Goal: Check status: Check status

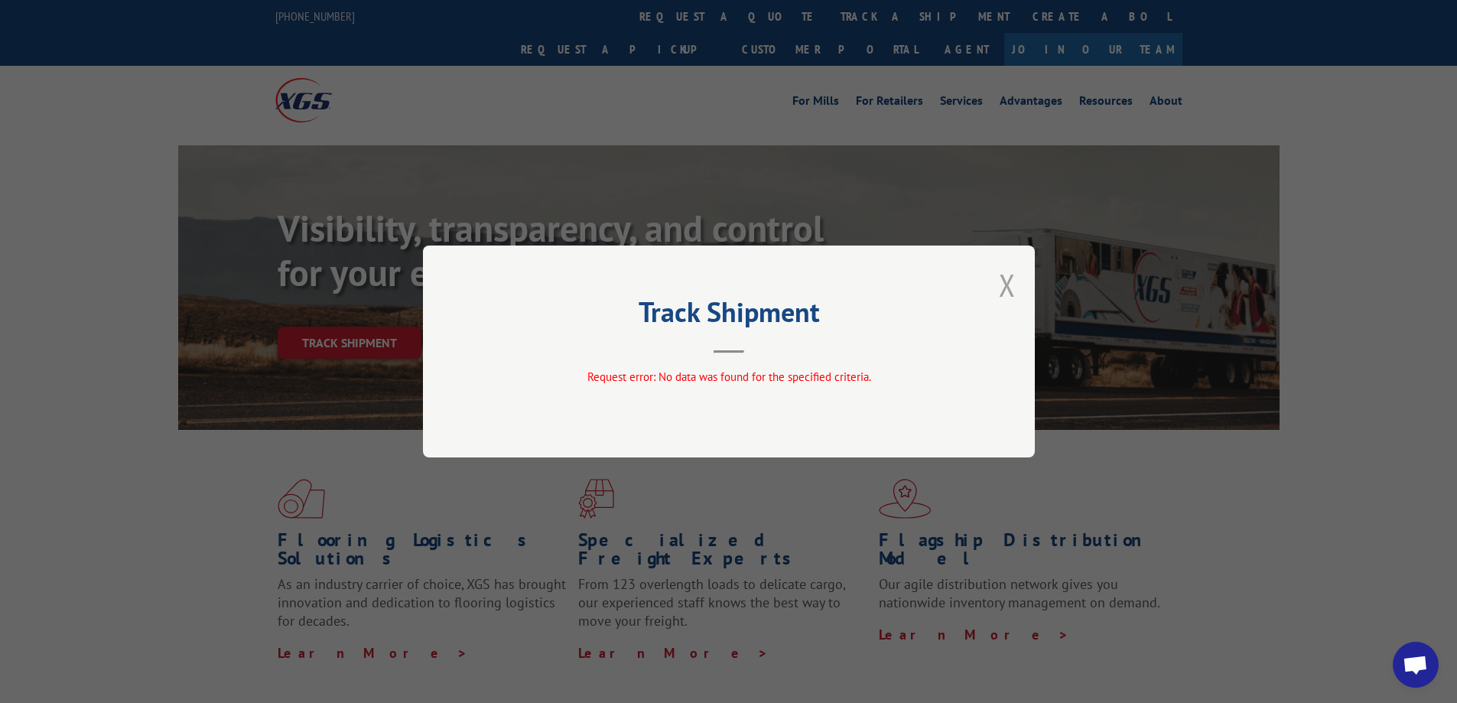
click at [1011, 291] on button "Close modal" at bounding box center [1007, 285] width 17 height 41
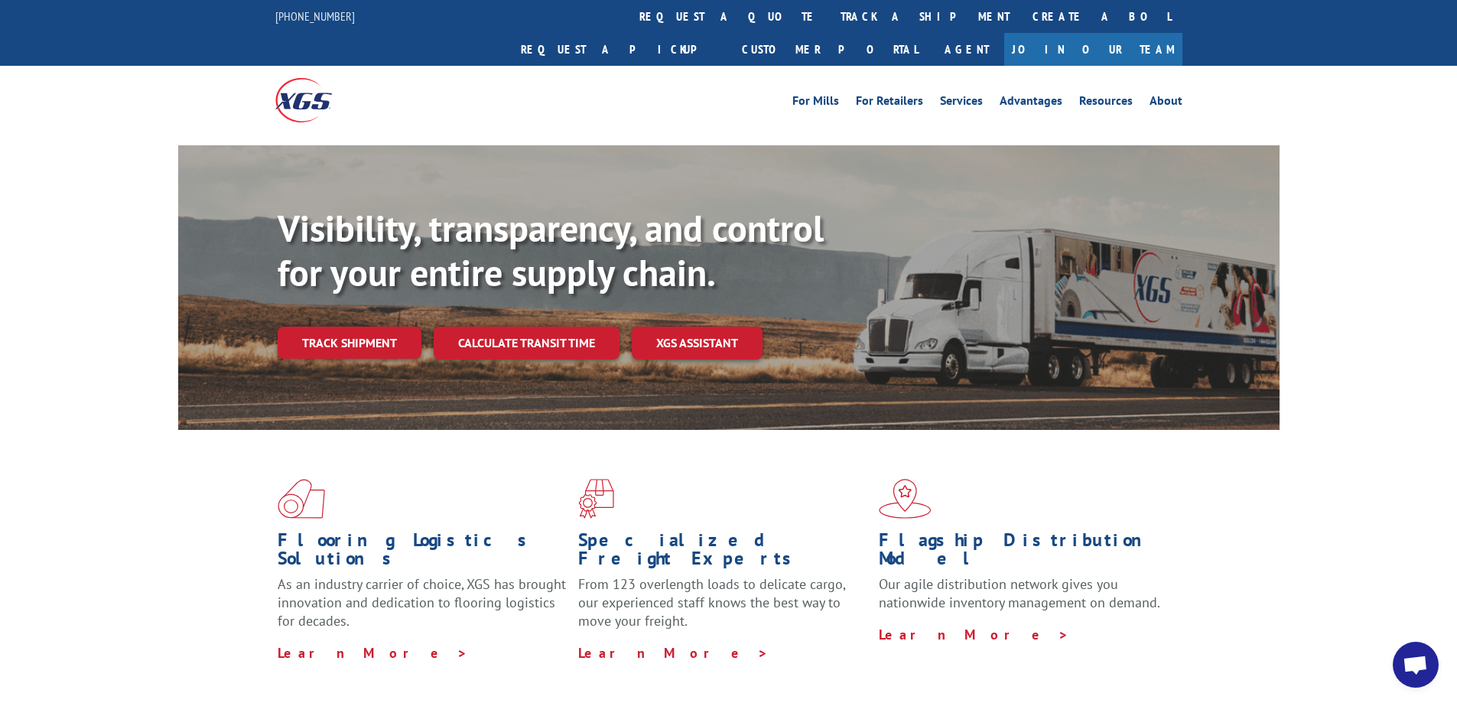
click at [357, 327] on link "Track shipment" at bounding box center [350, 343] width 144 height 32
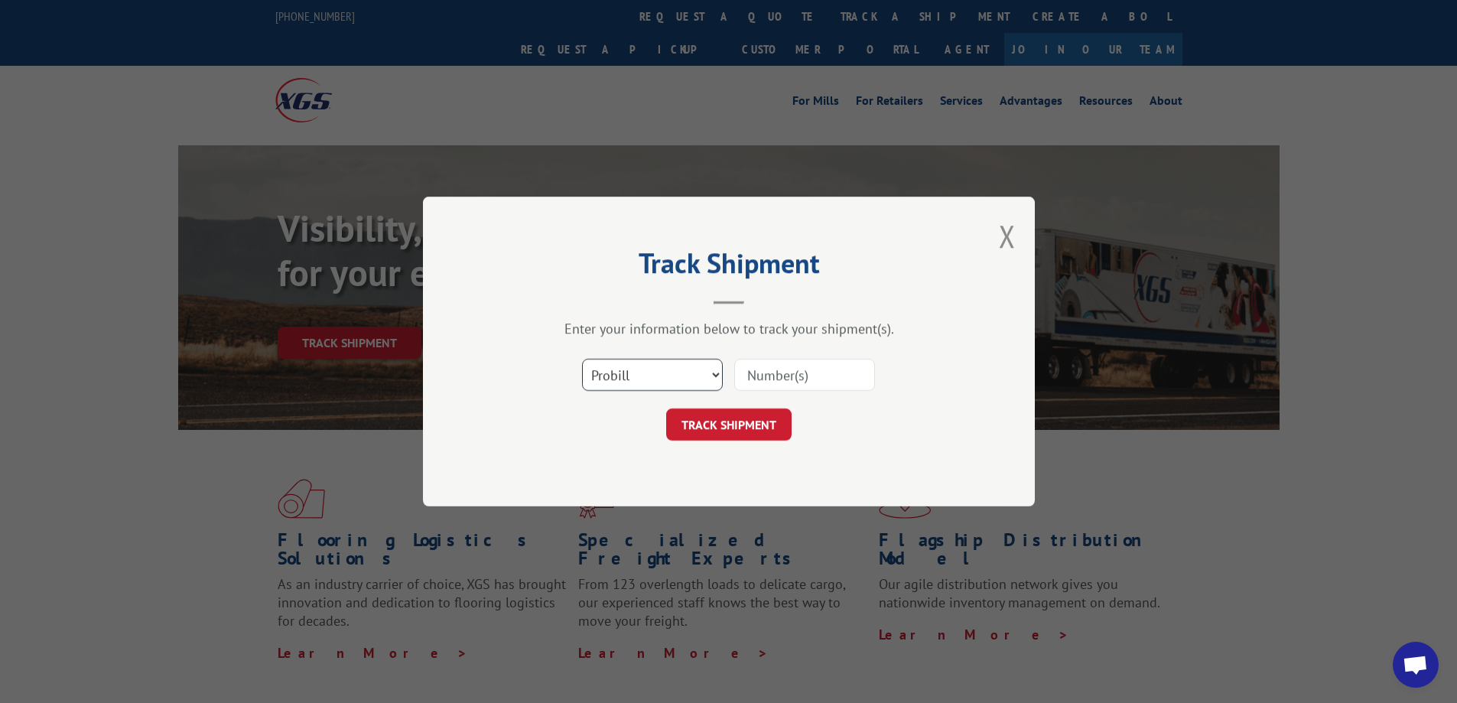
click at [626, 373] on select "Select category... Probill BOL PO" at bounding box center [652, 375] width 141 height 32
select select "po"
click at [582, 359] on select "Select category... Probill BOL PO" at bounding box center [652, 375] width 141 height 32
paste input "906830"
type input "906830"
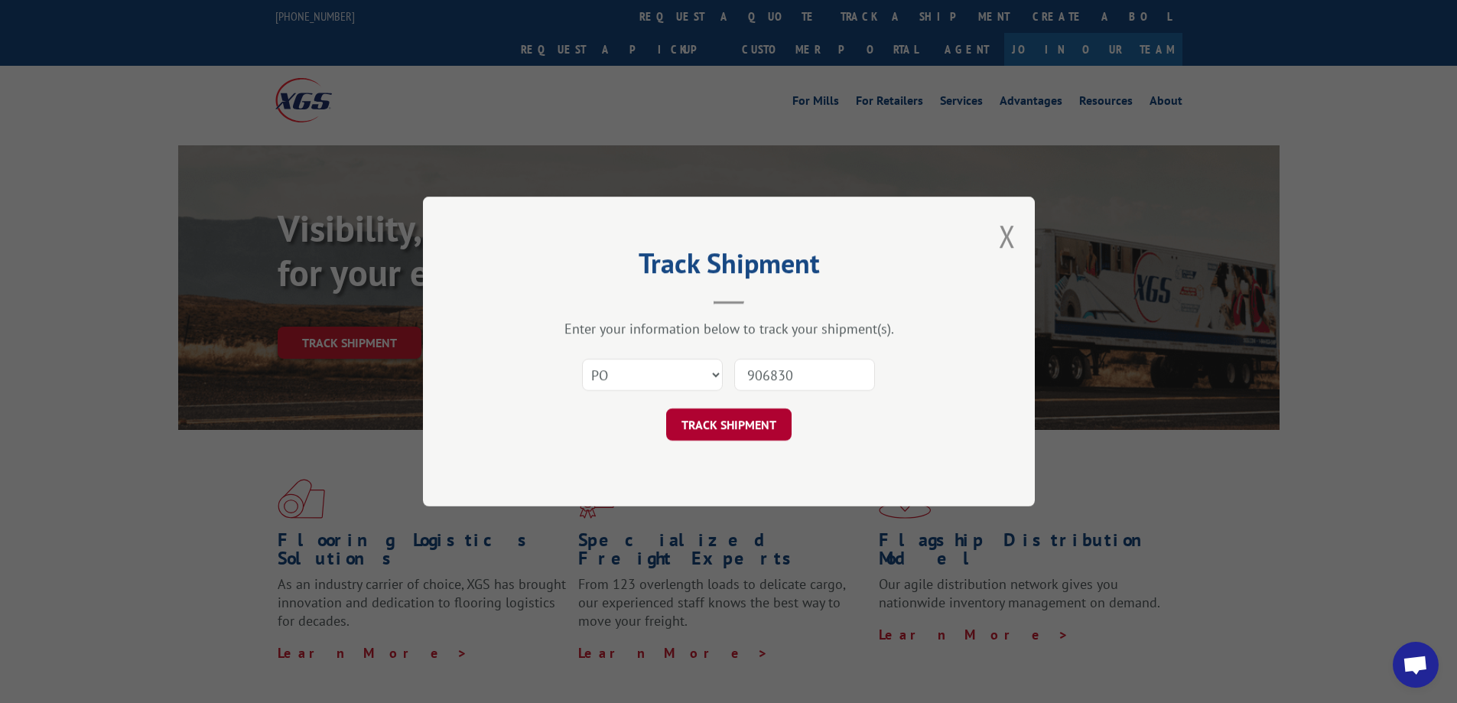
click at [753, 432] on button "TRACK SHIPMENT" at bounding box center [728, 425] width 125 height 32
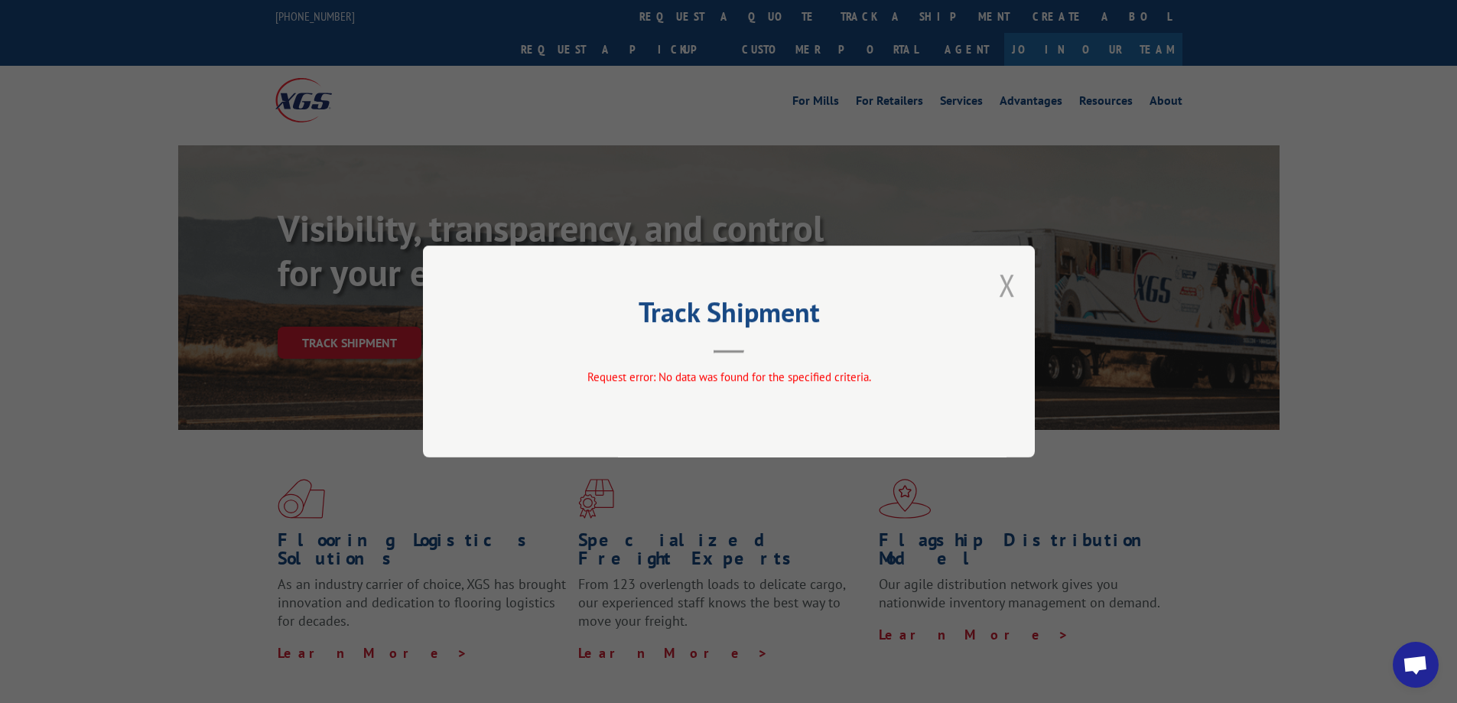
click at [1005, 280] on button "Close modal" at bounding box center [1007, 285] width 17 height 41
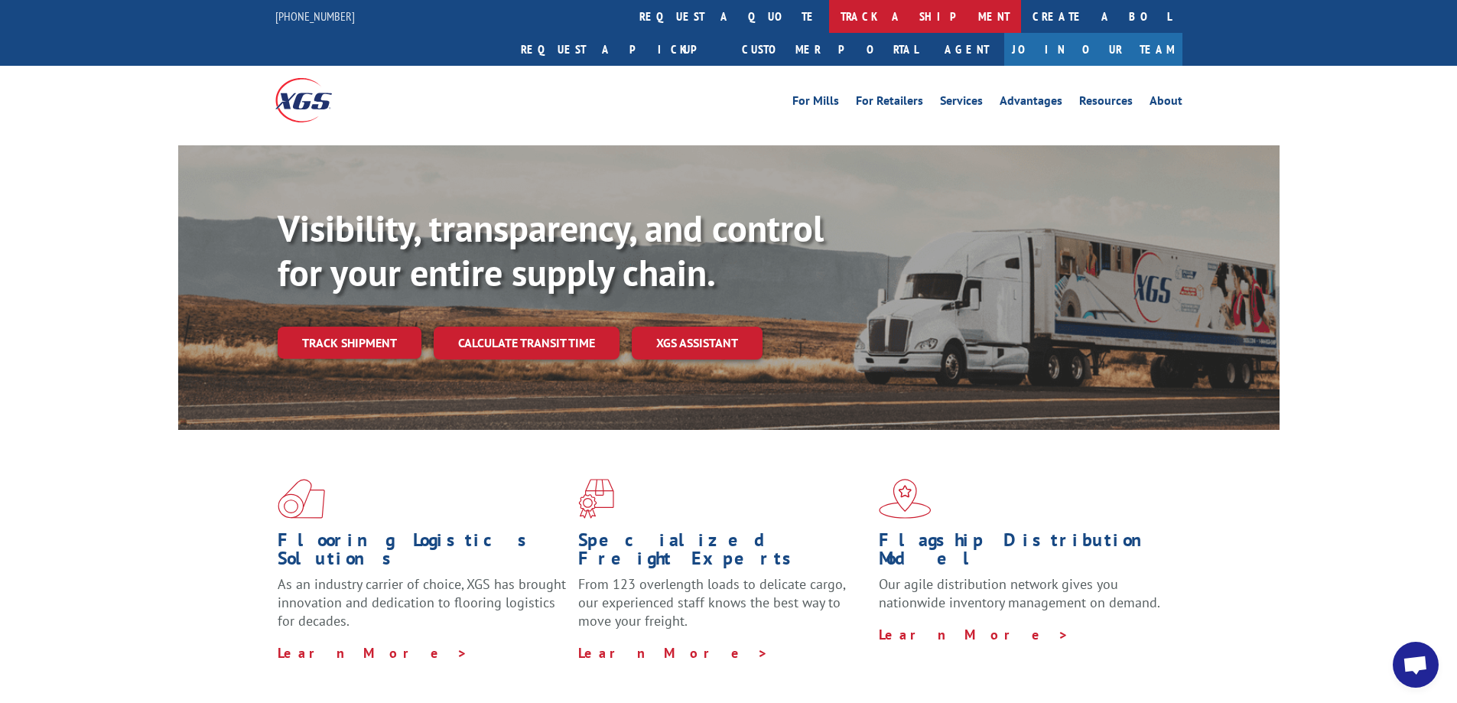
click at [829, 17] on link "track a shipment" at bounding box center [925, 16] width 192 height 33
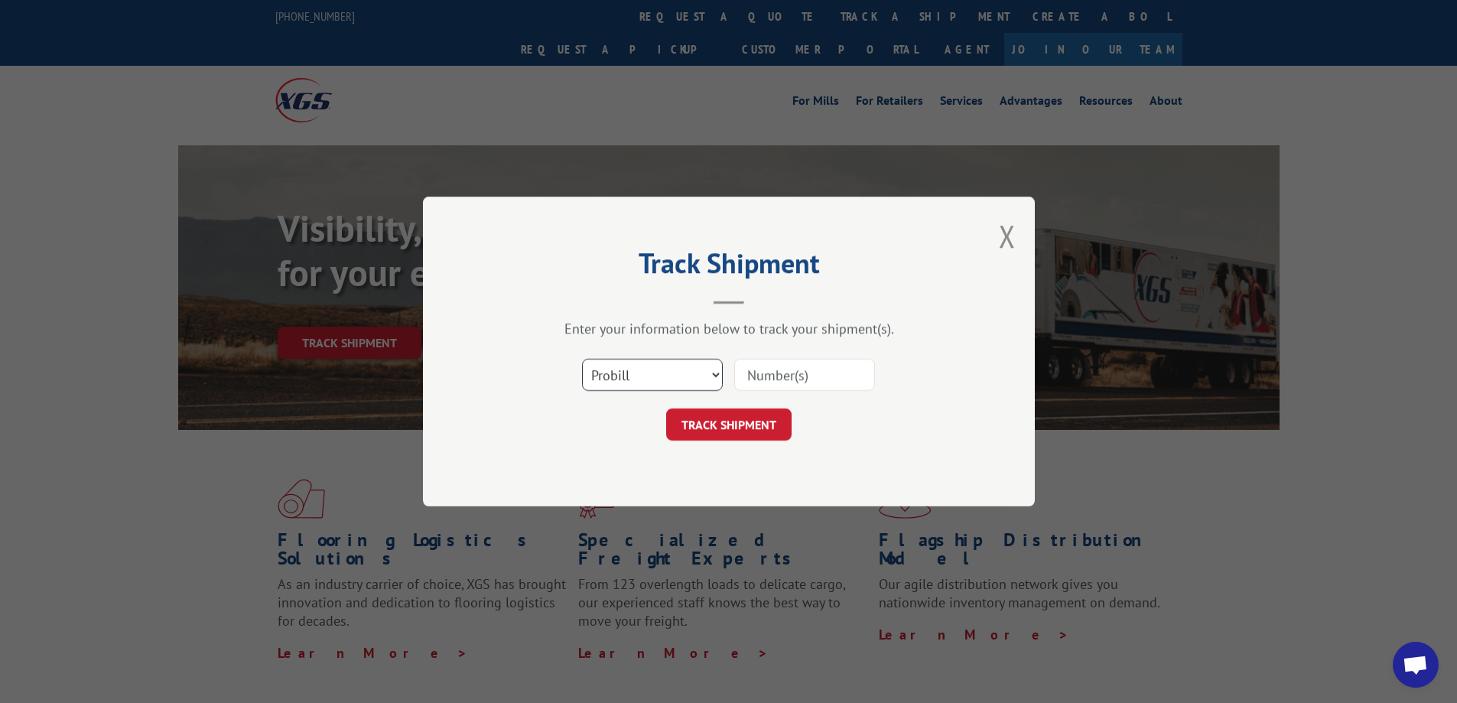
click at [656, 391] on select "Select category... Probill BOL PO" at bounding box center [652, 375] width 141 height 32
select select "po"
click at [582, 359] on select "Select category... Probill BOL PO" at bounding box center [652, 375] width 141 height 32
click at [791, 374] on input at bounding box center [804, 375] width 141 height 32
paste input "906831"
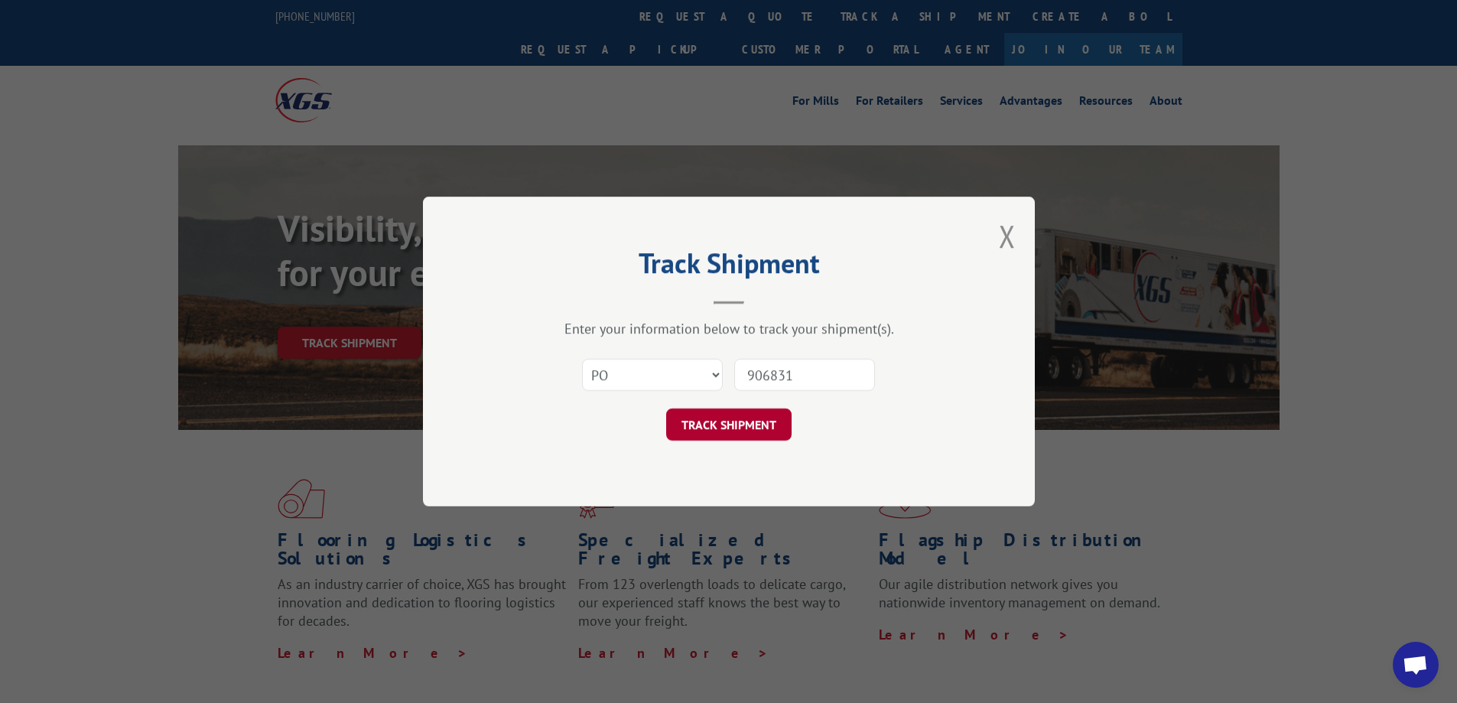
type input "906831"
click at [731, 420] on button "TRACK SHIPMENT" at bounding box center [728, 425] width 125 height 32
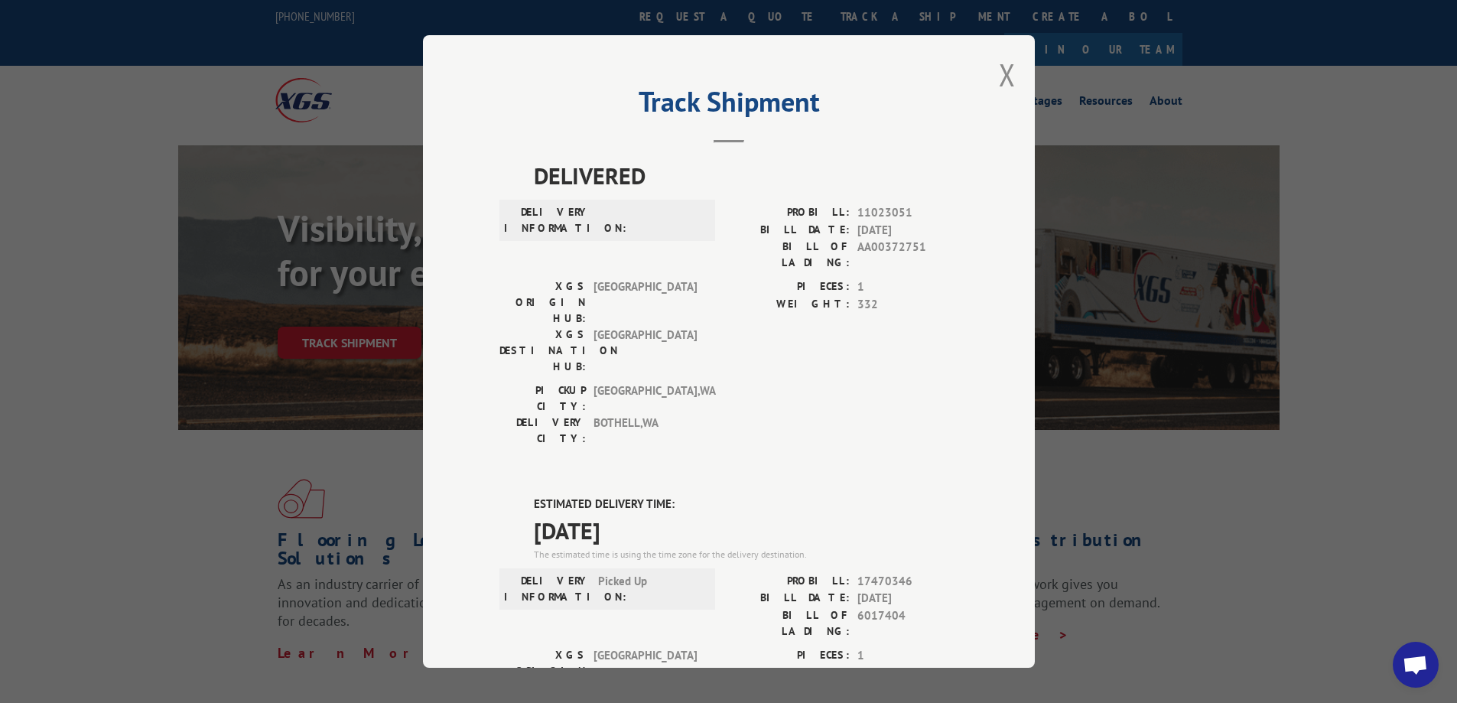
click at [858, 607] on span "6017404" at bounding box center [908, 623] width 101 height 32
drag, startPoint x: 852, startPoint y: 529, endPoint x: 912, endPoint y: 519, distance: 60.5
click at [907, 607] on span "6017404" at bounding box center [908, 623] width 101 height 32
copy span "6017404"
drag, startPoint x: 855, startPoint y: 493, endPoint x: 907, endPoint y: 485, distance: 52.6
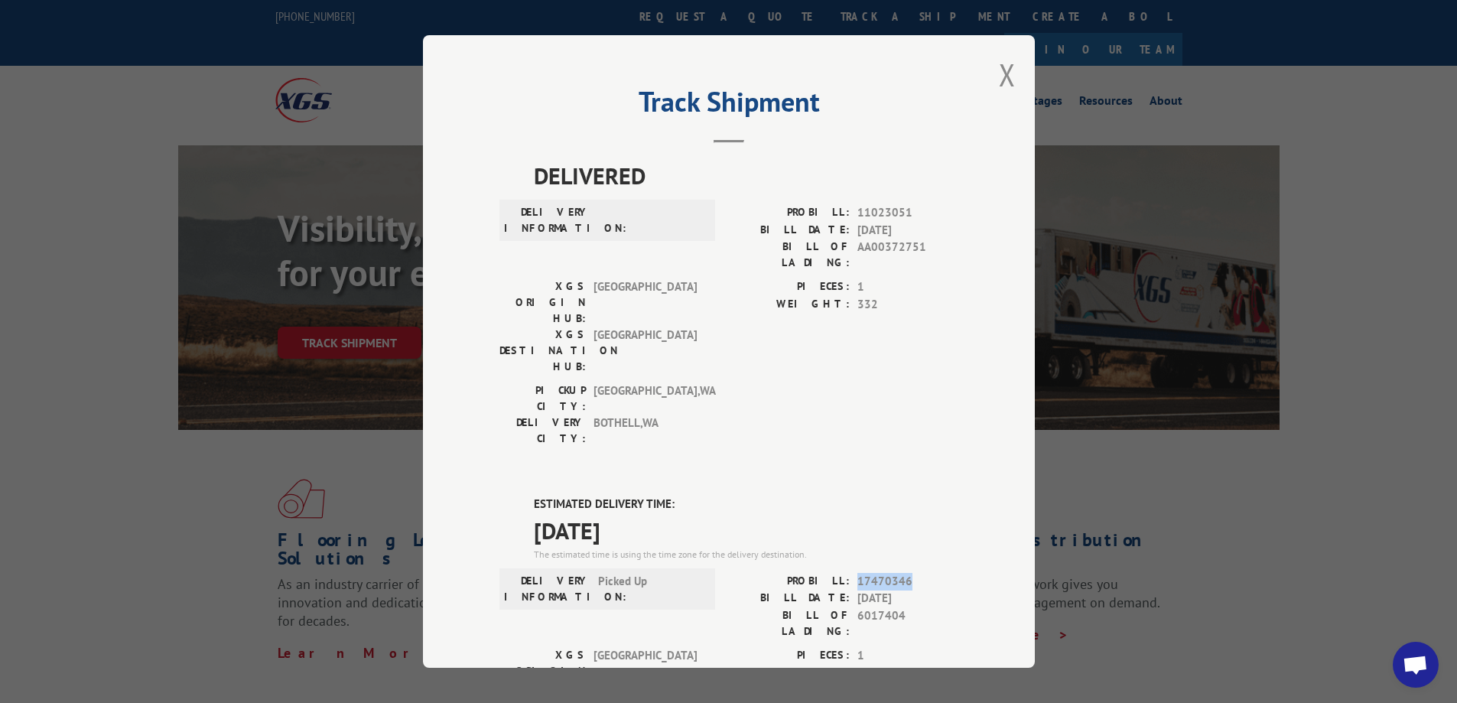
click at [907, 573] on span "17470346" at bounding box center [908, 582] width 101 height 18
copy span "17470346"
click at [1007, 76] on button "Close modal" at bounding box center [1007, 74] width 17 height 41
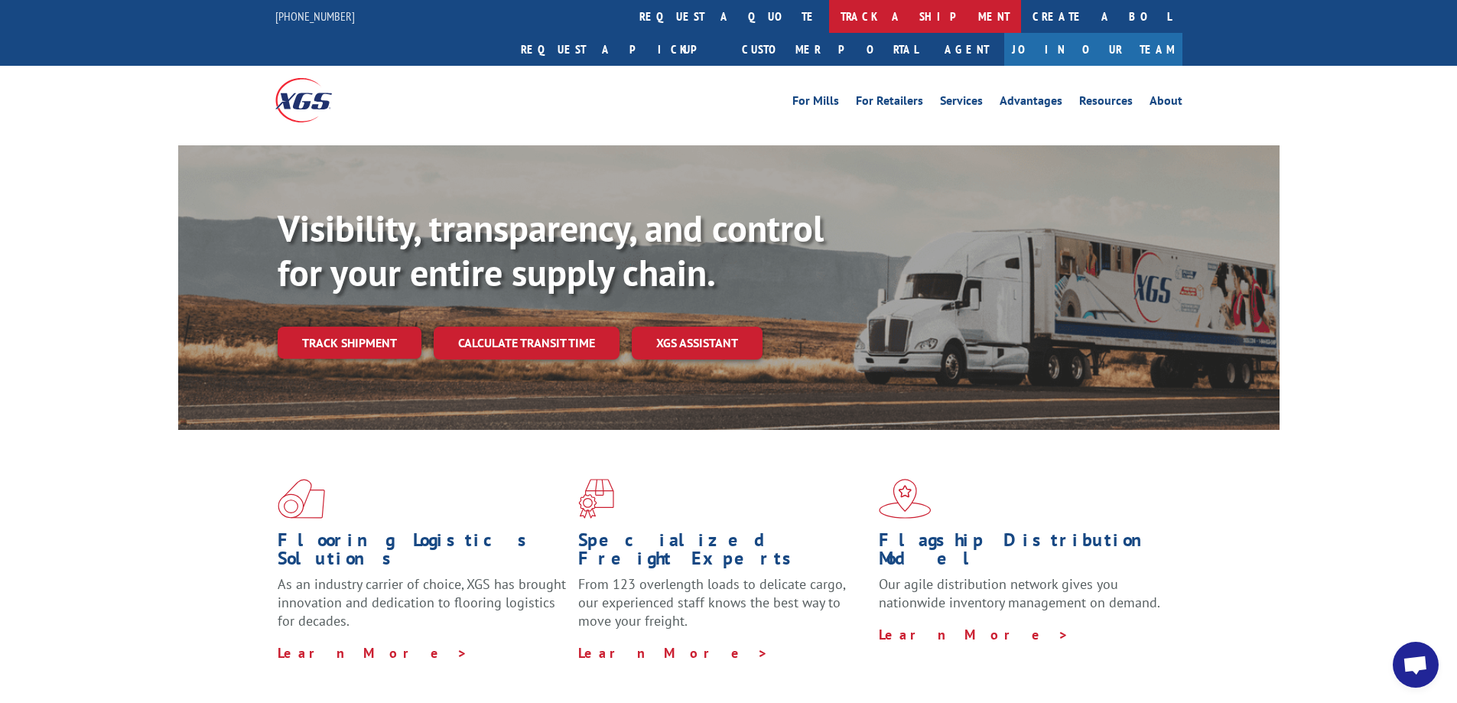
click at [829, 19] on link "track a shipment" at bounding box center [925, 16] width 192 height 33
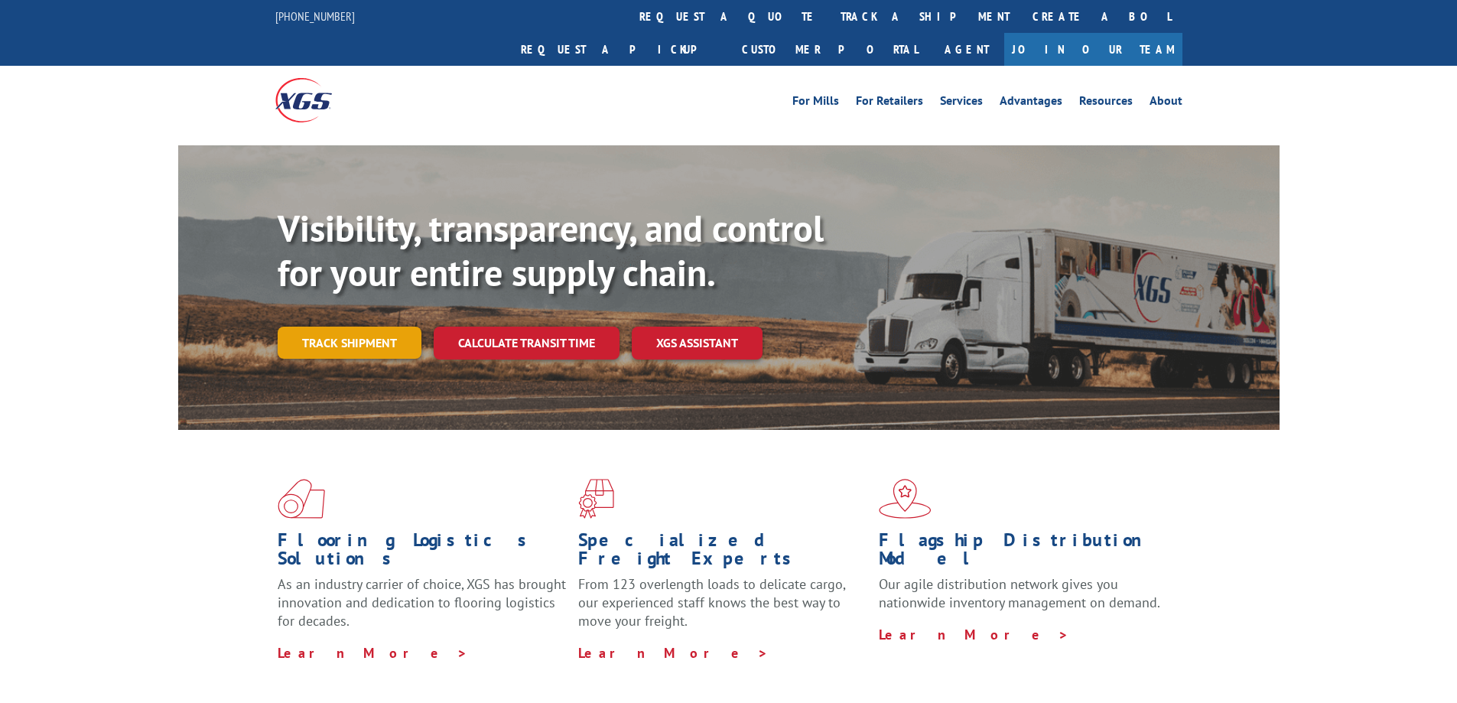
click at [380, 327] on link "Track shipment" at bounding box center [350, 343] width 144 height 32
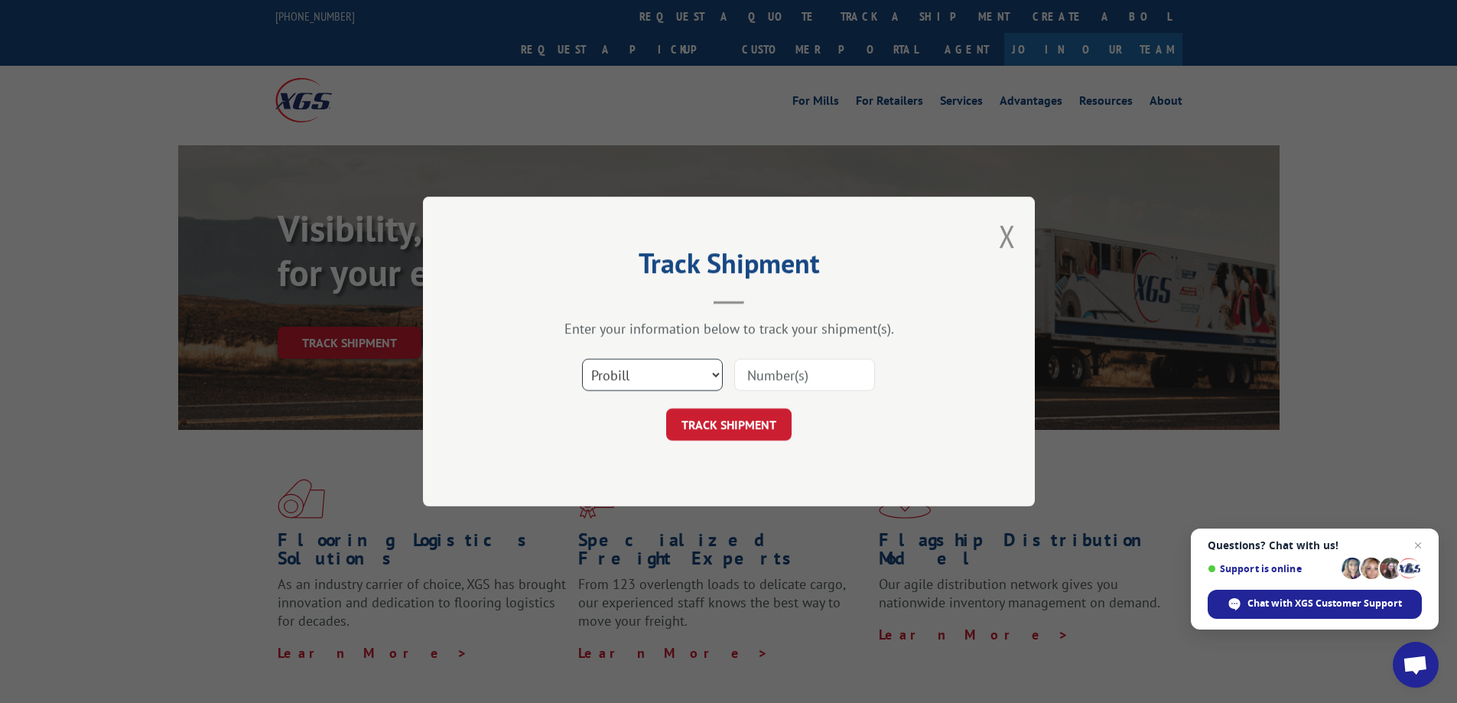
click at [686, 382] on select "Select category... Probill BOL PO" at bounding box center [652, 375] width 141 height 32
select select "po"
click at [582, 359] on select "Select category... Probill BOL PO" at bounding box center [652, 375] width 141 height 32
click at [783, 382] on input at bounding box center [804, 375] width 141 height 32
paste input "906833"
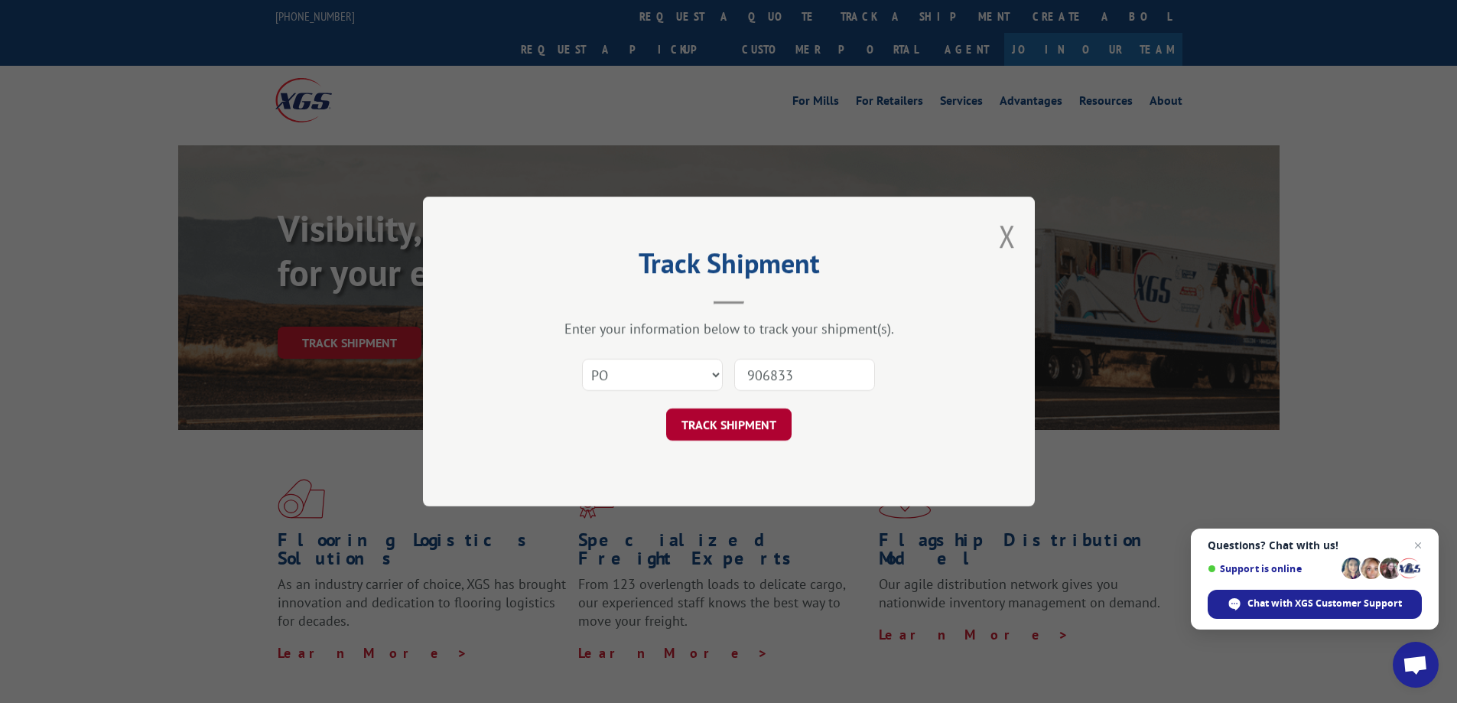
type input "906833"
click at [735, 425] on button "TRACK SHIPMENT" at bounding box center [728, 425] width 125 height 32
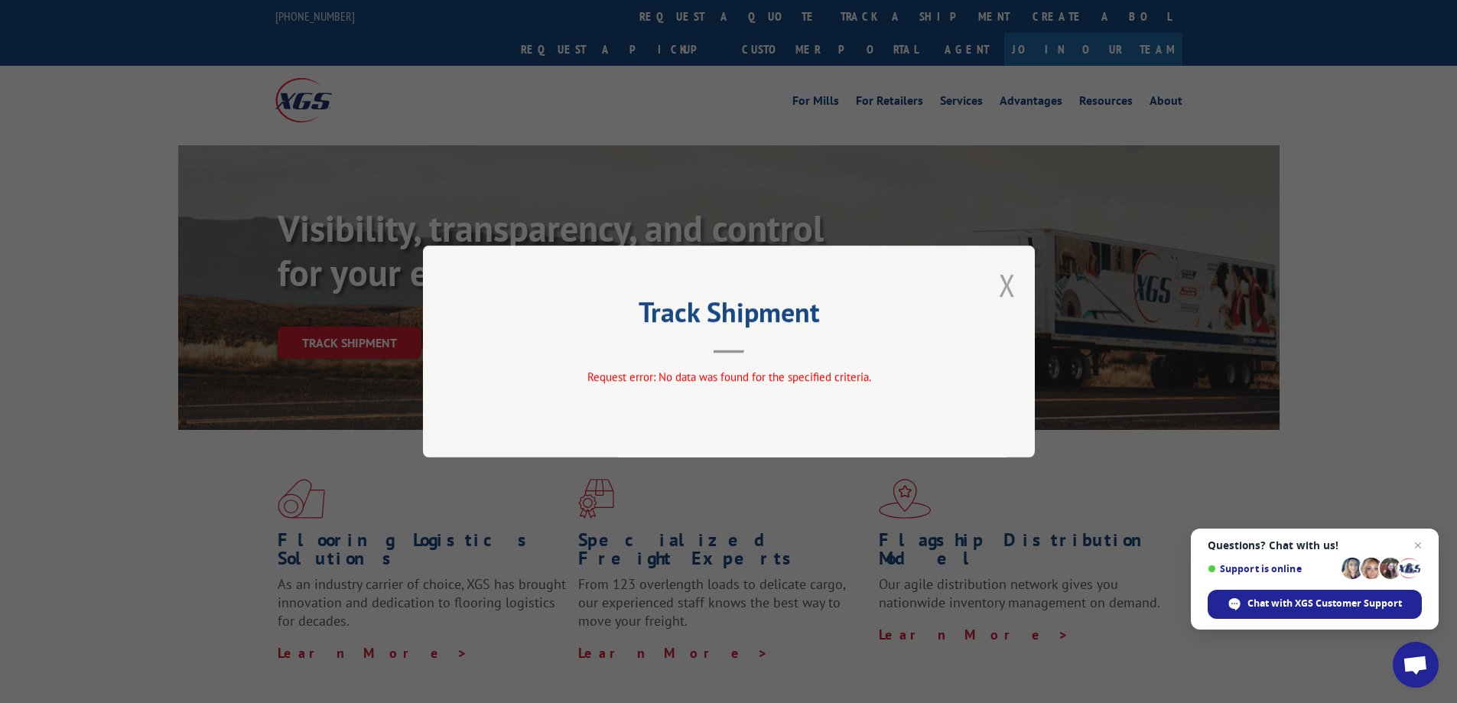
click at [1012, 286] on button "Close modal" at bounding box center [1007, 285] width 17 height 41
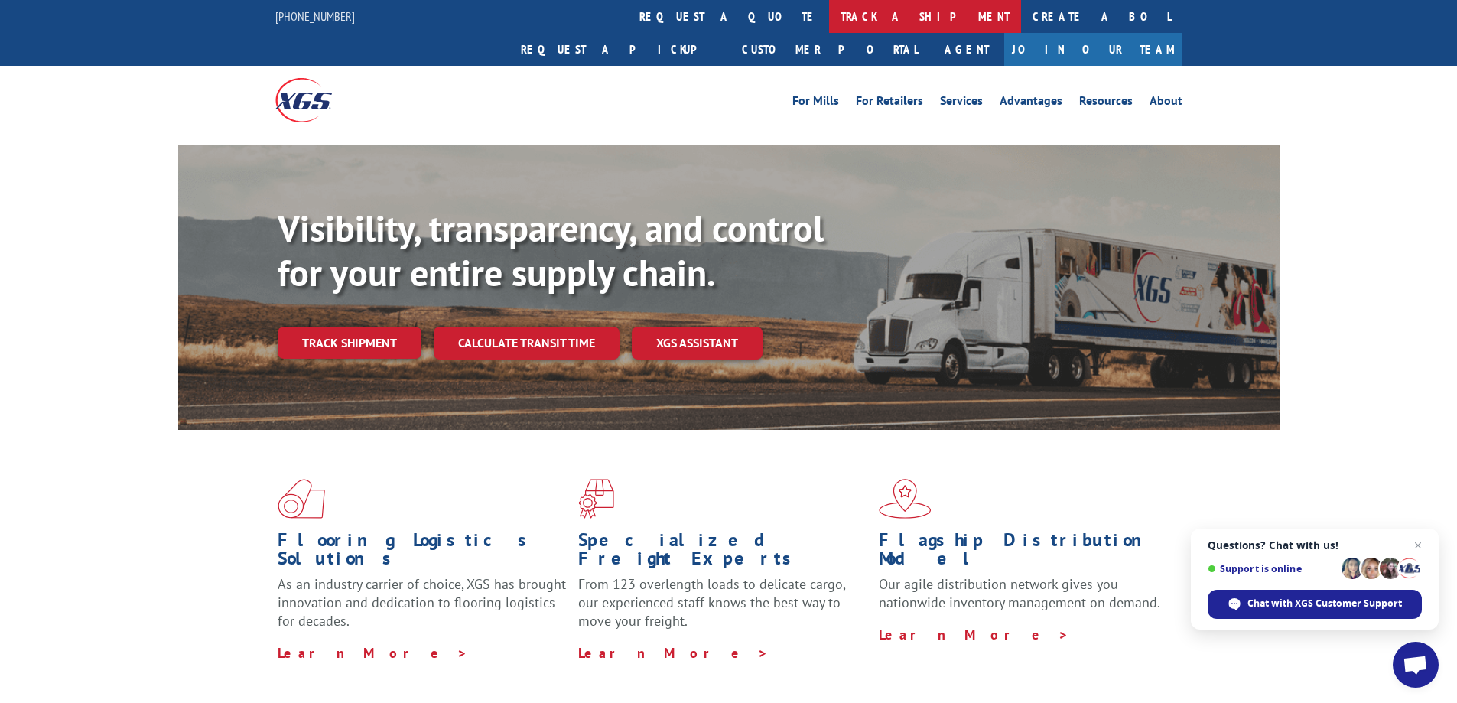
click at [829, 5] on link "track a shipment" at bounding box center [925, 16] width 192 height 33
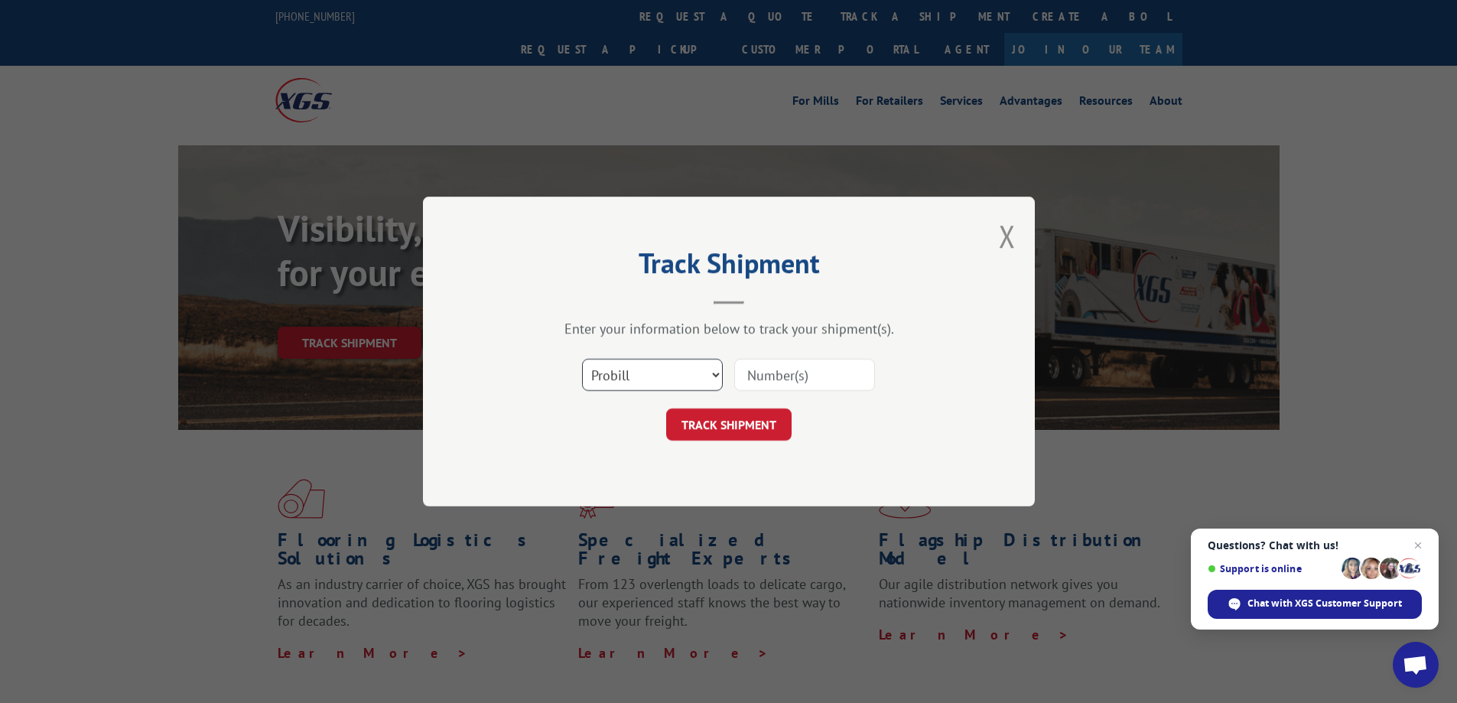
click at [645, 379] on select "Select category... Probill BOL PO" at bounding box center [652, 375] width 141 height 32
select select "po"
click at [582, 359] on select "Select category... Probill BOL PO" at bounding box center [652, 375] width 141 height 32
click at [767, 377] on input at bounding box center [804, 375] width 141 height 32
paste input "906840"
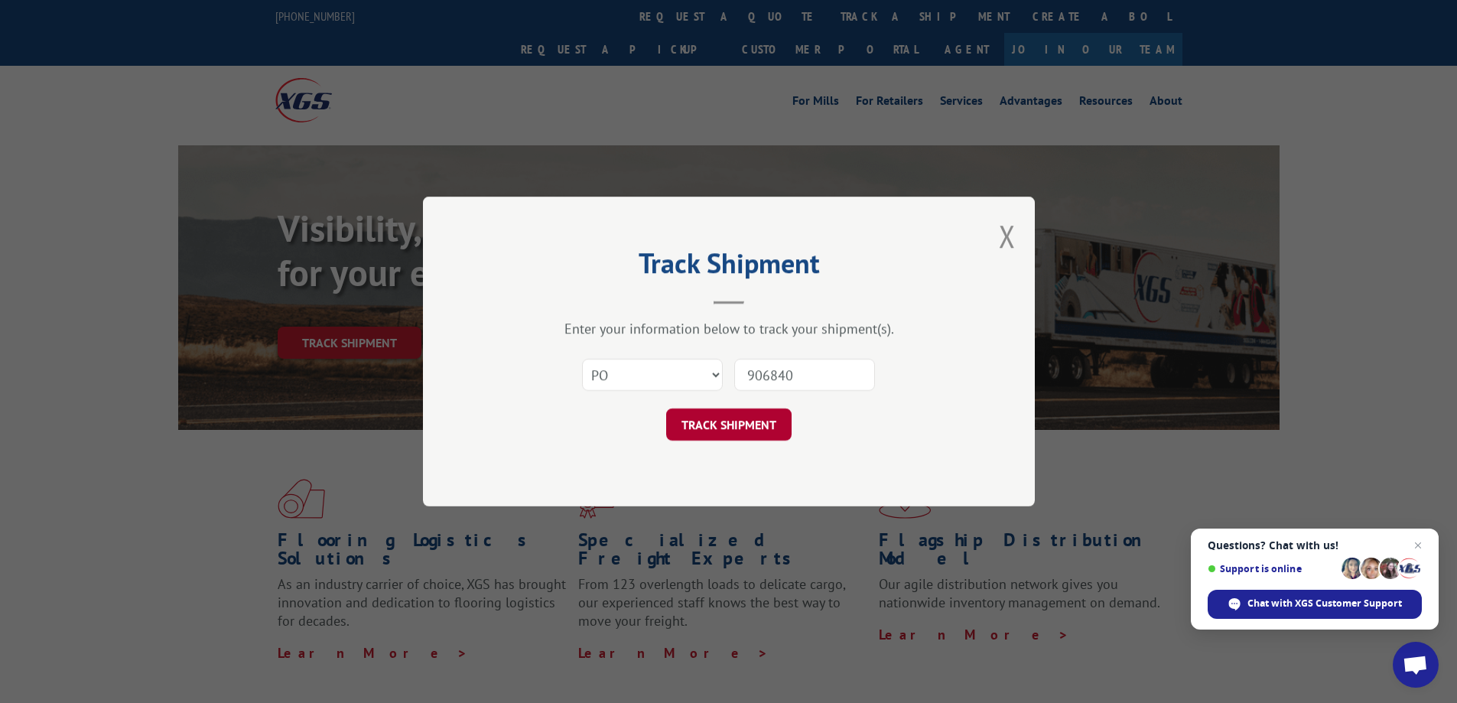
type input "906840"
click at [766, 432] on button "TRACK SHIPMENT" at bounding box center [728, 425] width 125 height 32
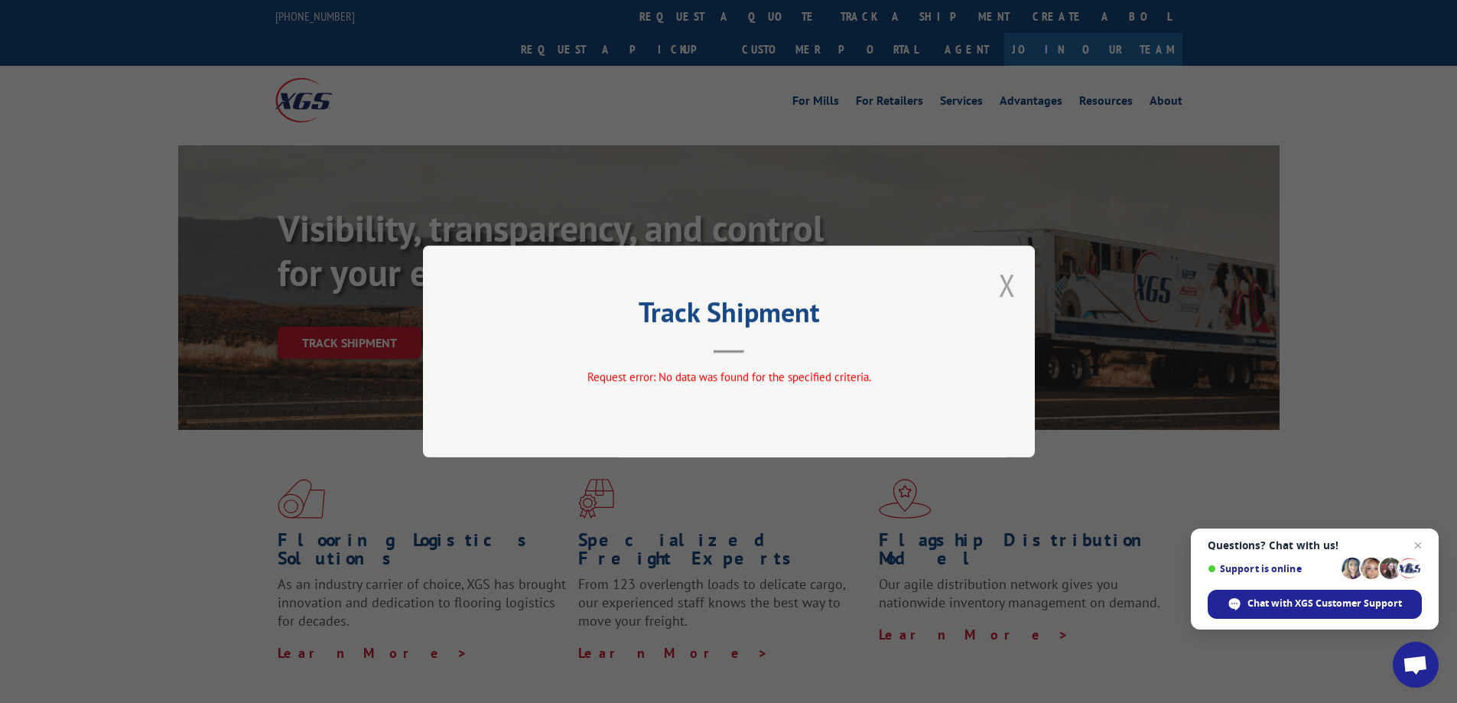
drag, startPoint x: 1008, startPoint y: 295, endPoint x: 943, endPoint y: 221, distance: 98.1
click at [1008, 292] on button "Close modal" at bounding box center [1007, 285] width 17 height 41
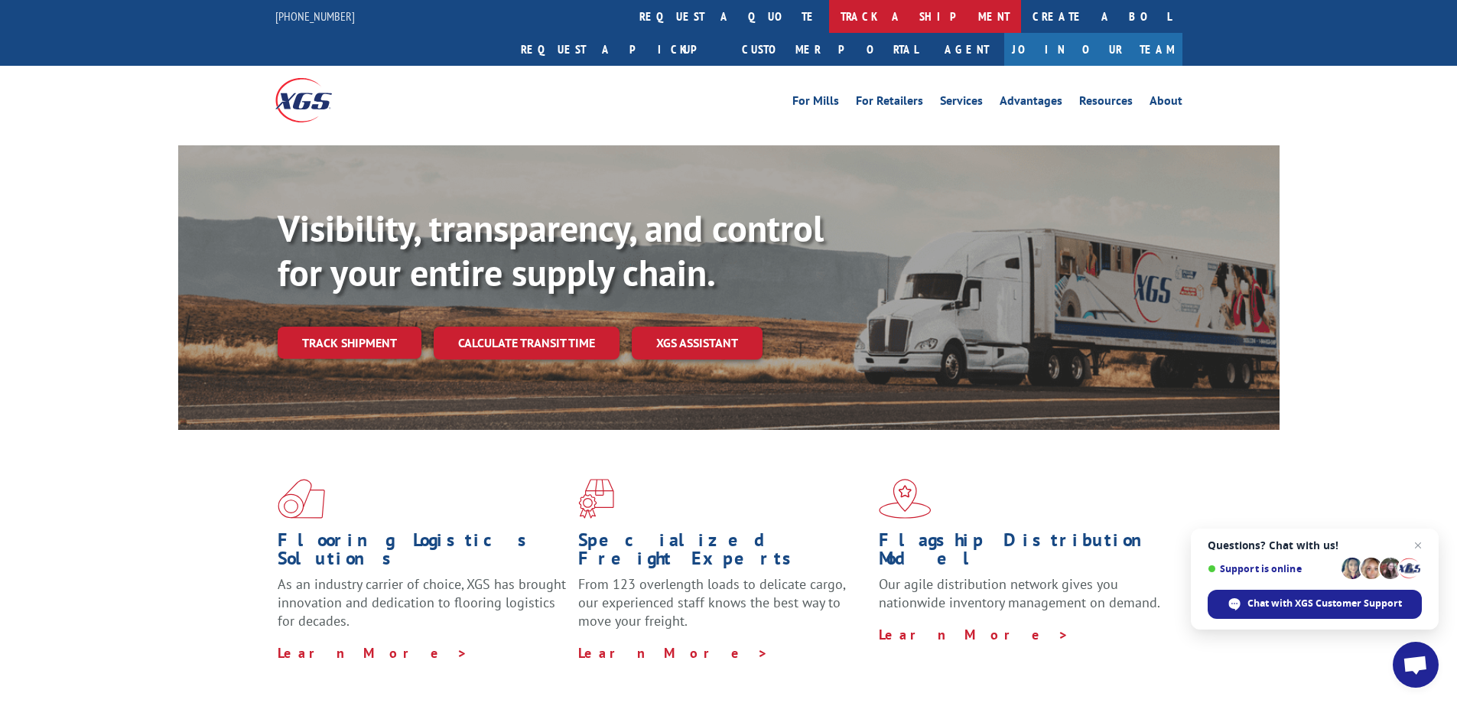
click at [829, 16] on link "track a shipment" at bounding box center [925, 16] width 192 height 33
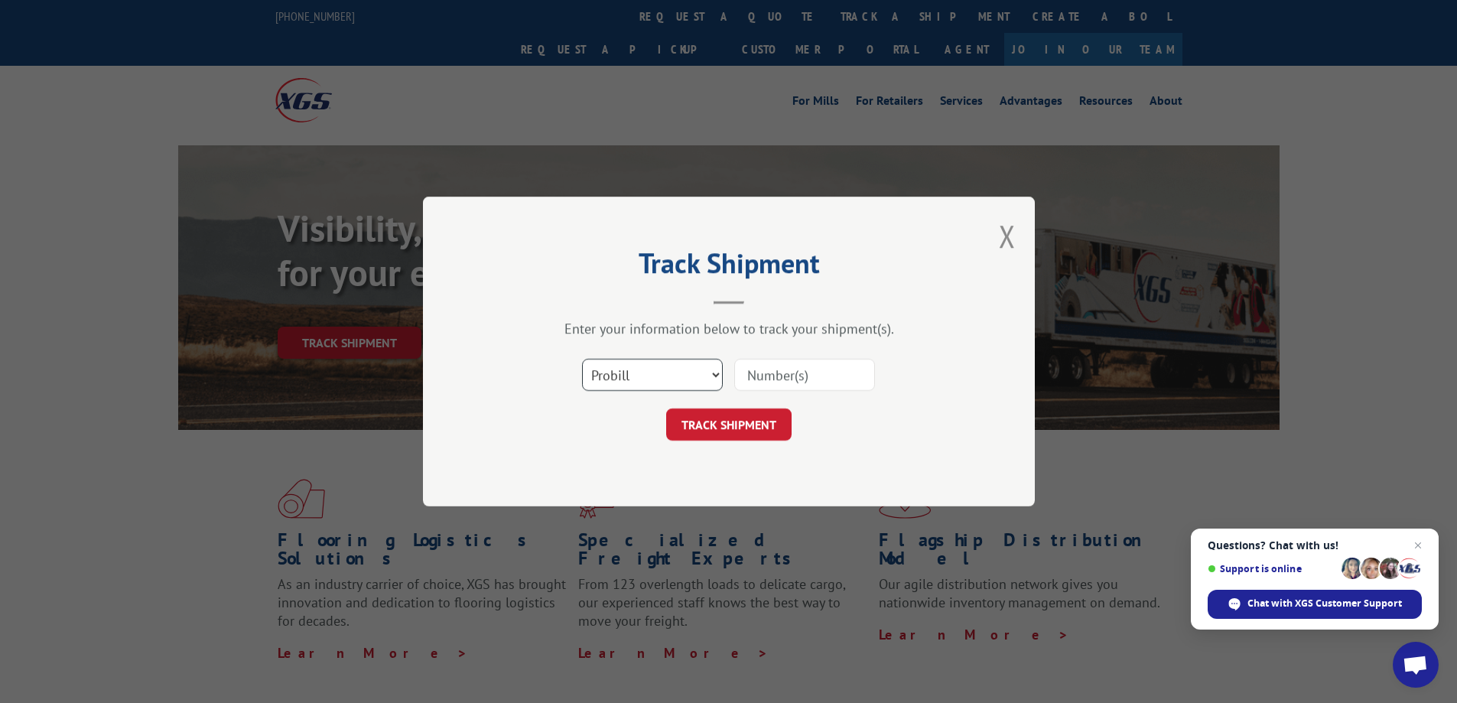
click at [689, 370] on select "Select category... Probill BOL PO" at bounding box center [652, 375] width 141 height 32
select select "po"
click at [582, 359] on select "Select category... Probill BOL PO" at bounding box center [652, 375] width 141 height 32
click at [760, 380] on input at bounding box center [804, 375] width 141 height 32
paste input "906850"
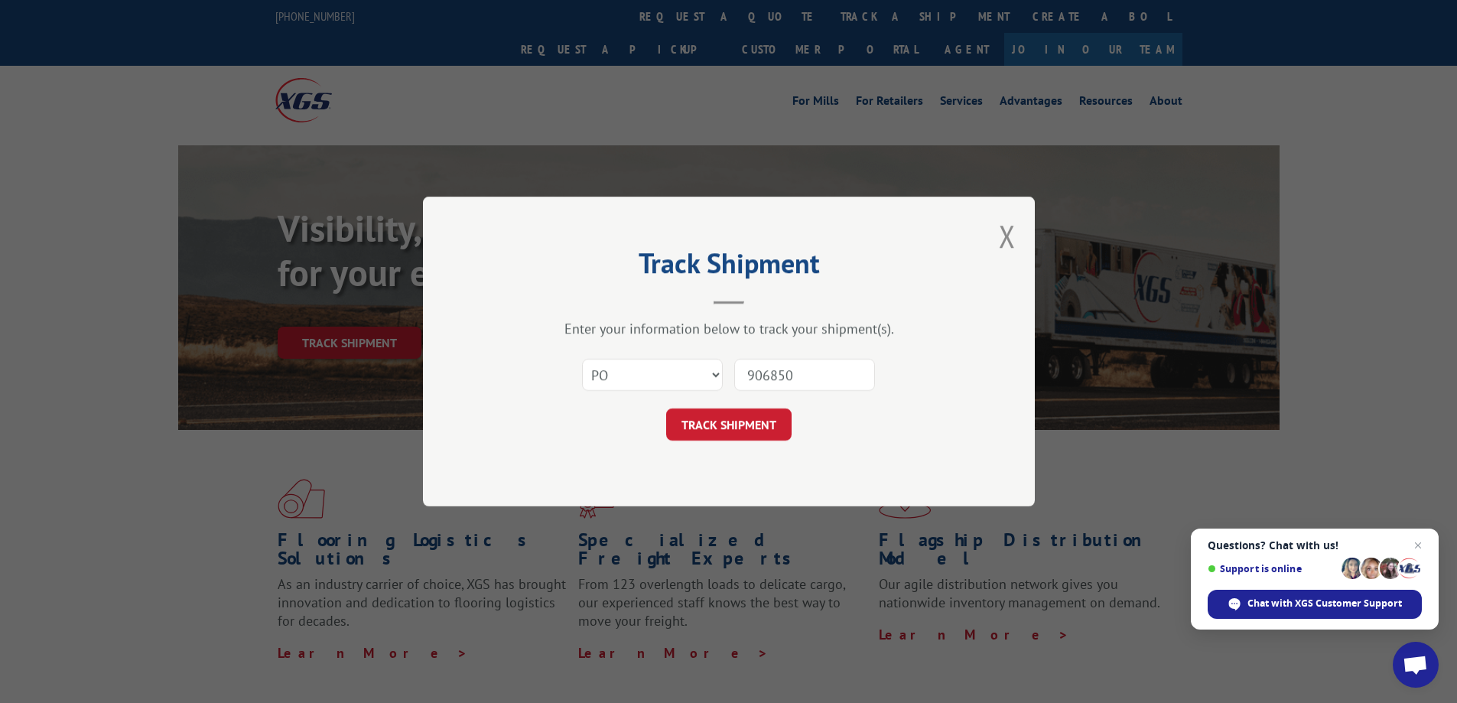
type input "906850"
click at [745, 428] on button "TRACK SHIPMENT" at bounding box center [728, 425] width 125 height 32
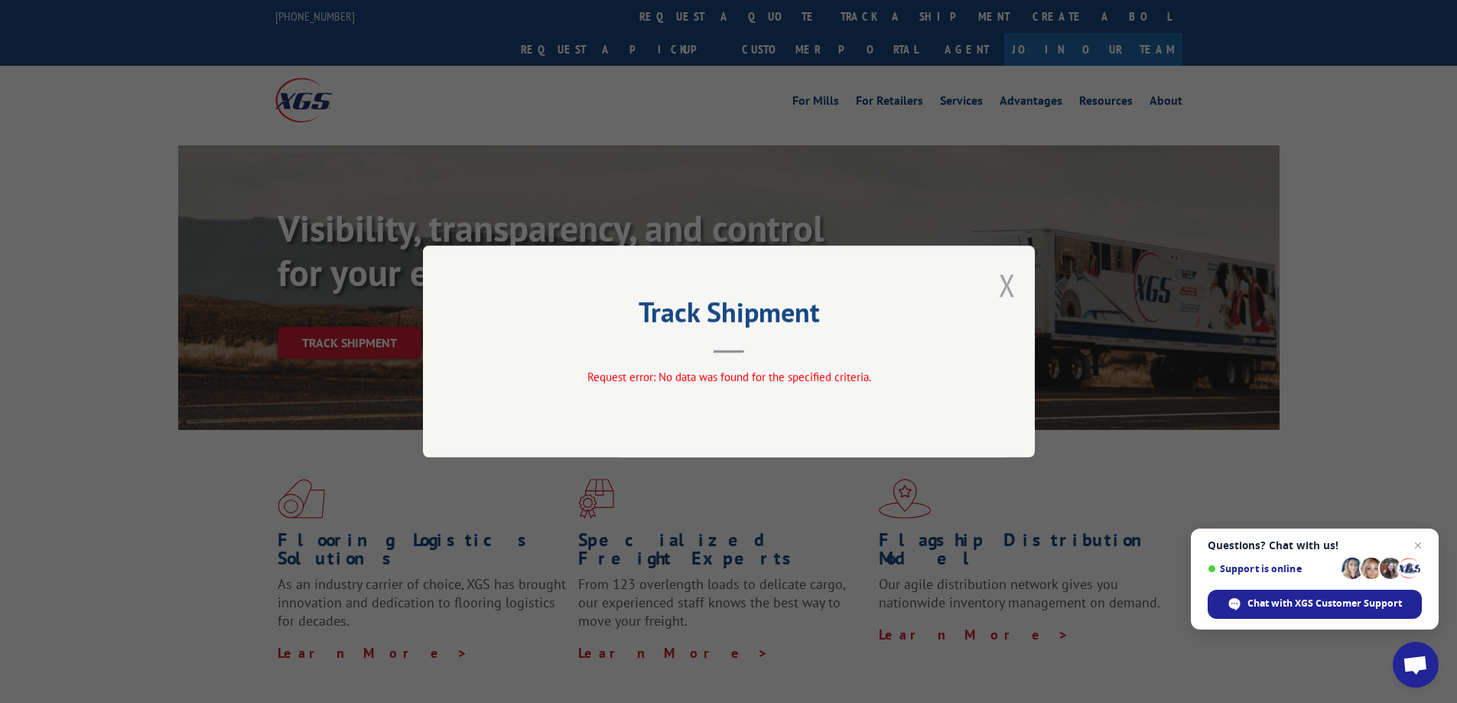
click at [1008, 282] on button "Close modal" at bounding box center [1007, 285] width 17 height 41
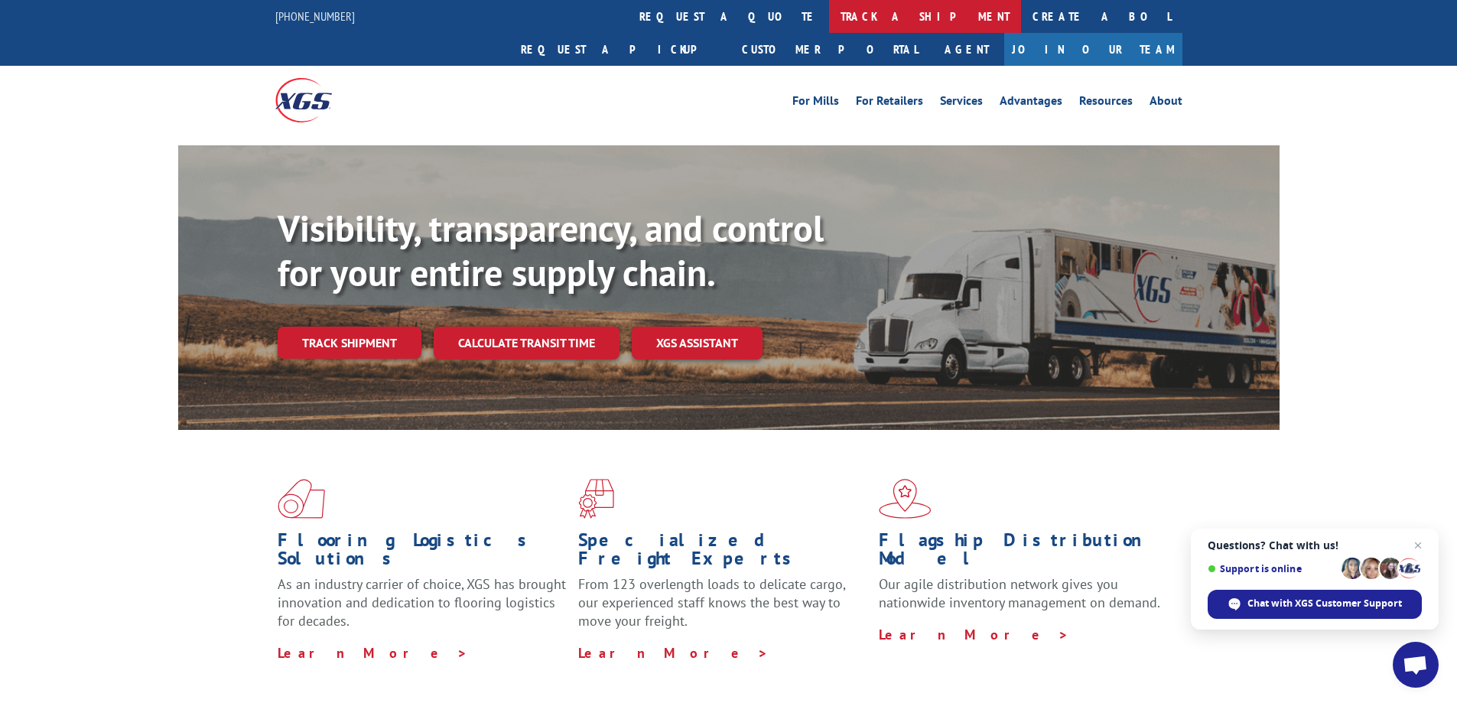
click at [829, 22] on link "track a shipment" at bounding box center [925, 16] width 192 height 33
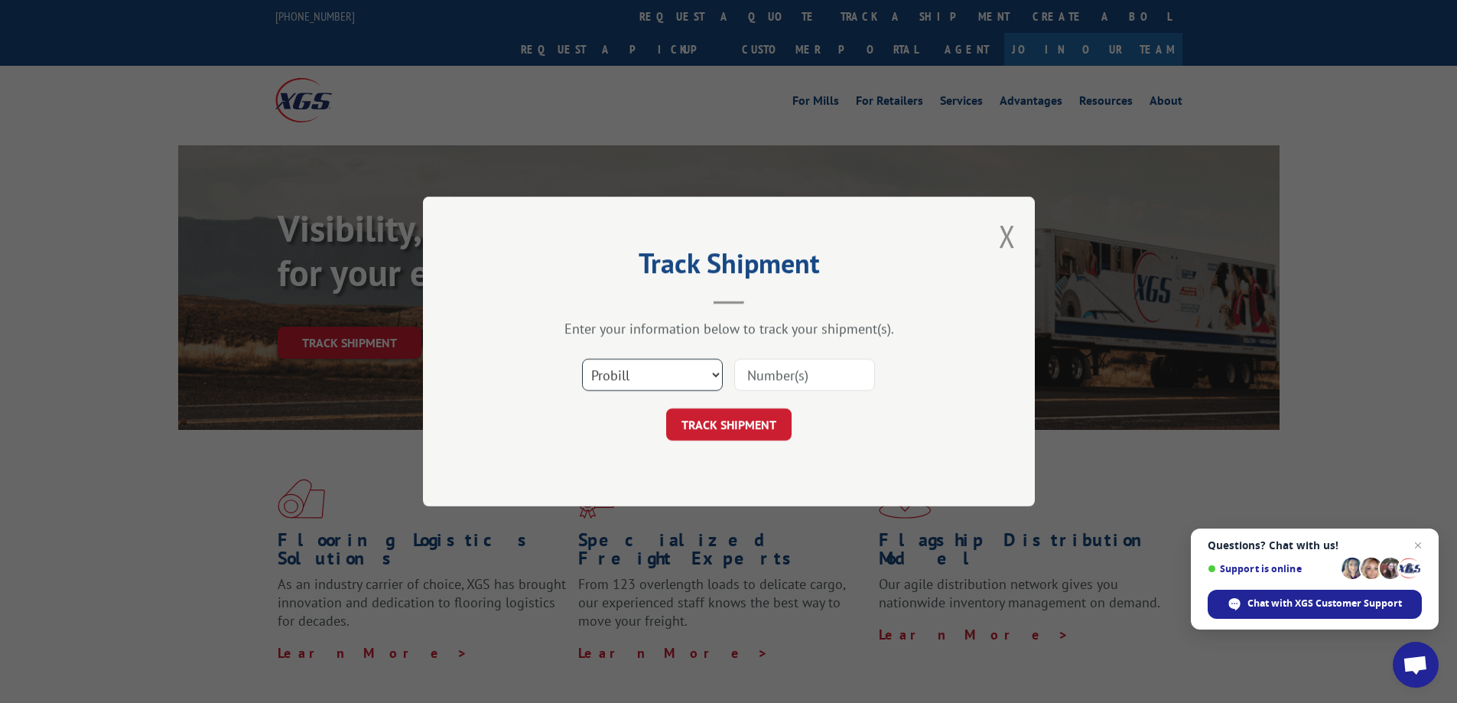
click at [661, 369] on select "Select category... Probill BOL PO" at bounding box center [652, 375] width 141 height 32
select select "po"
click at [582, 359] on select "Select category... Probill BOL PO" at bounding box center [652, 375] width 141 height 32
click at [780, 380] on input at bounding box center [804, 375] width 141 height 32
paste input "906830"
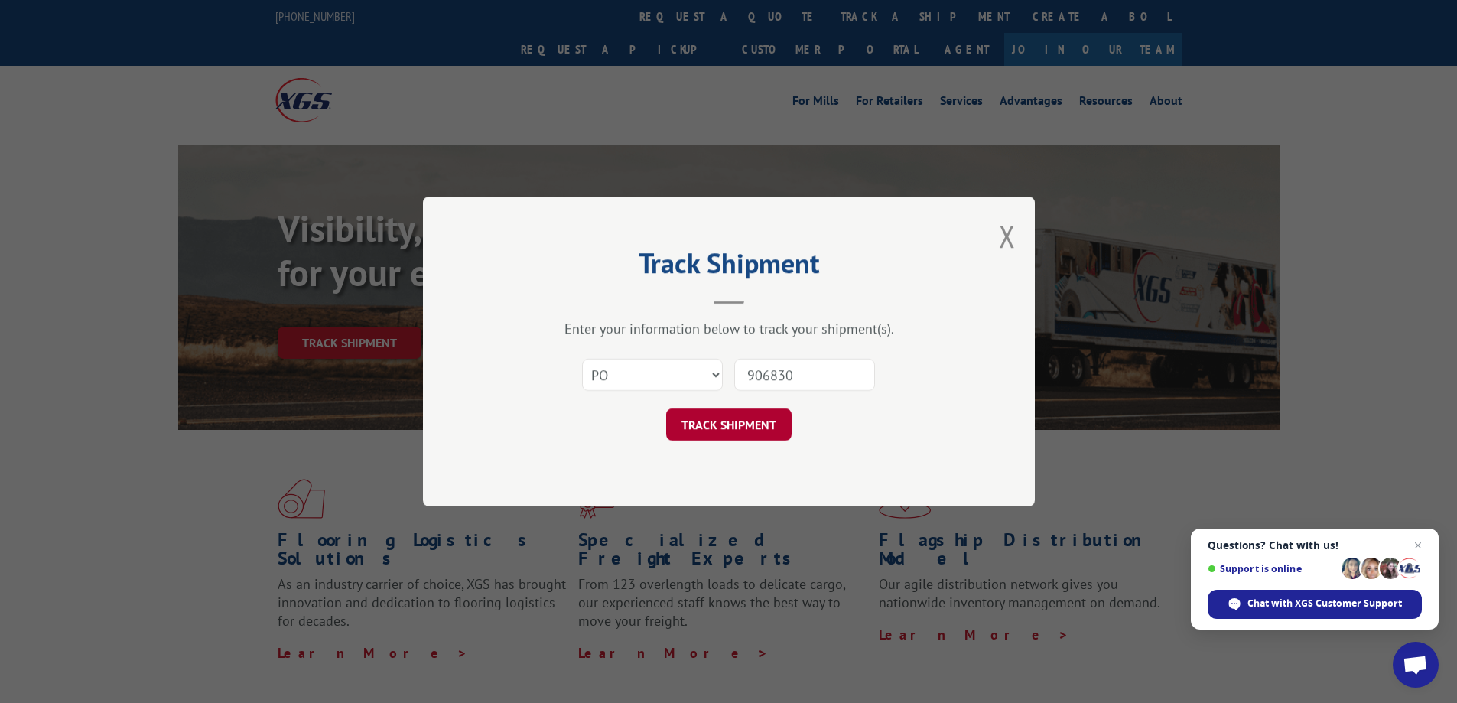
type input "906830"
click at [767, 432] on button "TRACK SHIPMENT" at bounding box center [728, 425] width 125 height 32
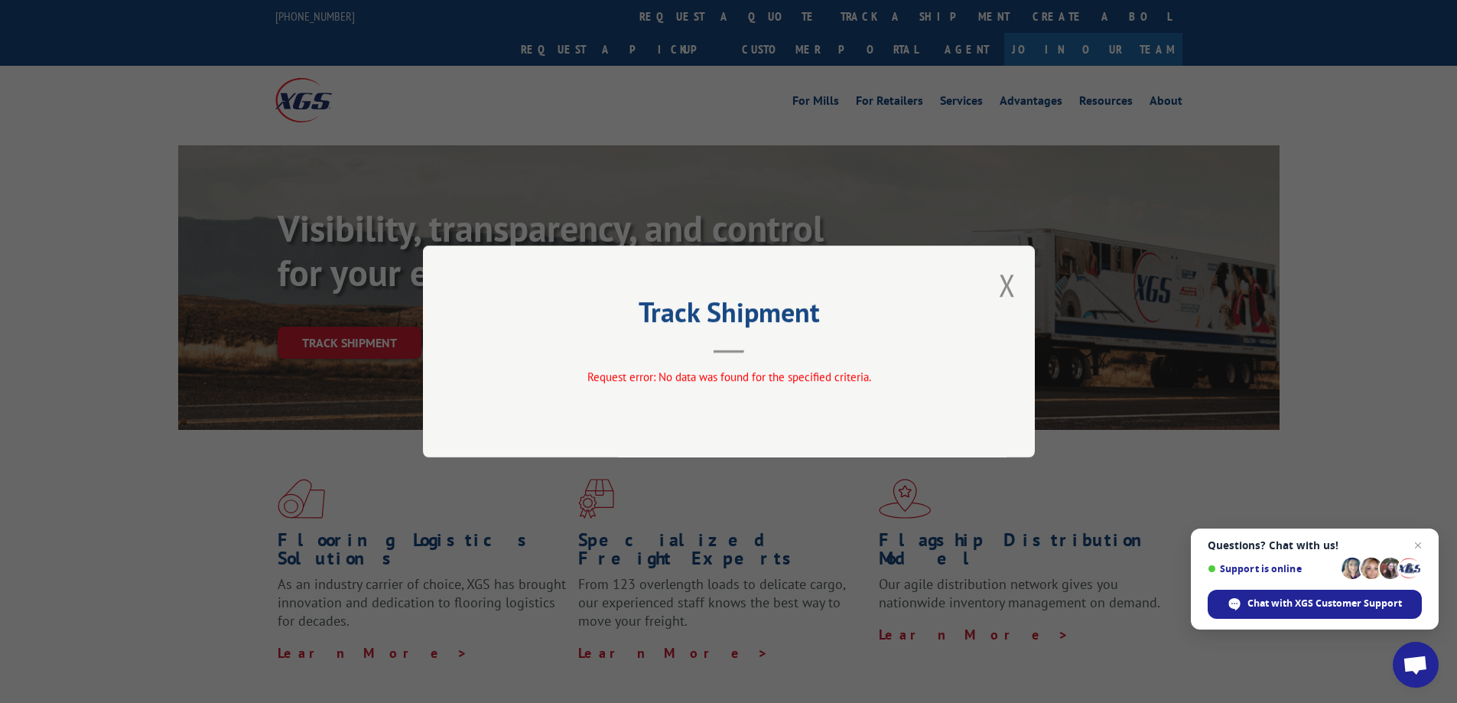
click at [997, 283] on div "Track Shipment Request error: No data was found for the specified criteria." at bounding box center [729, 352] width 612 height 212
click at [1008, 282] on button "Close modal" at bounding box center [1007, 285] width 17 height 41
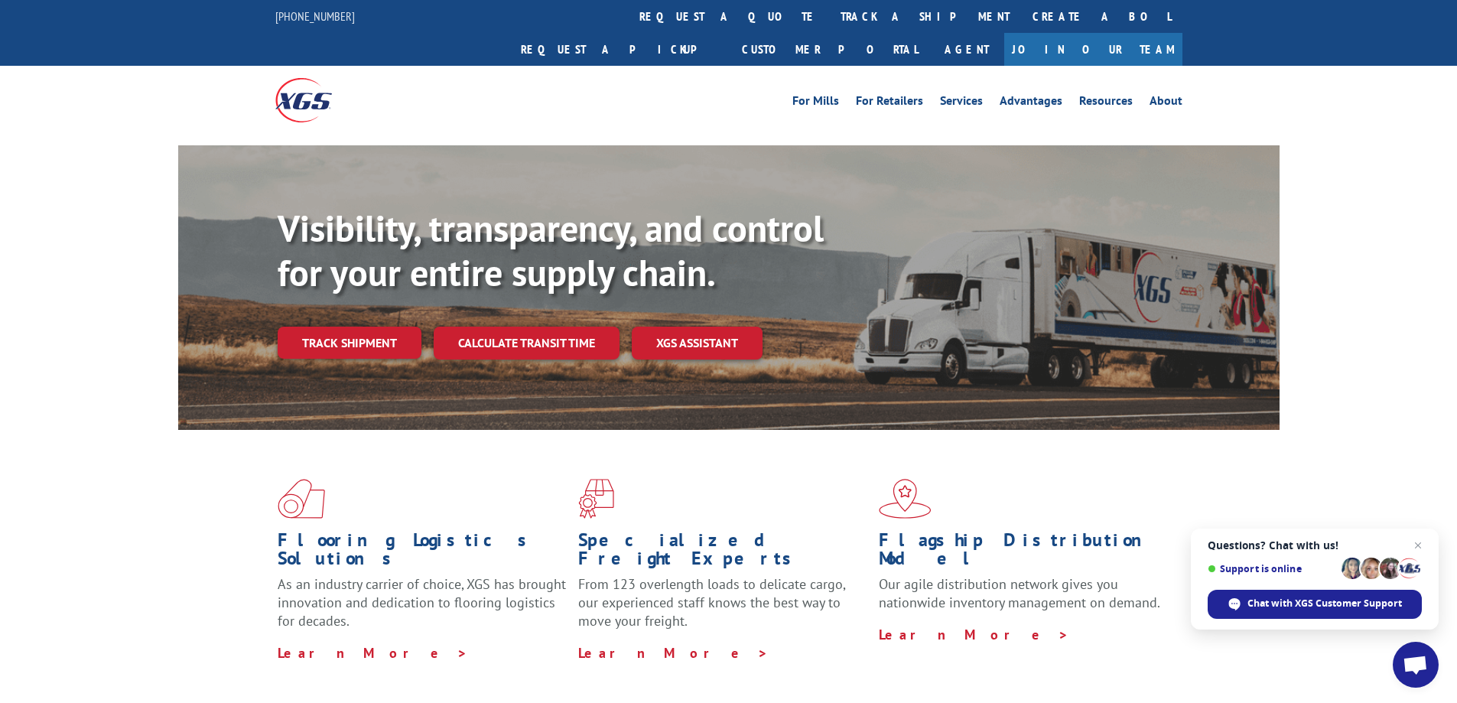
click at [829, 21] on link "track a shipment" at bounding box center [925, 16] width 192 height 33
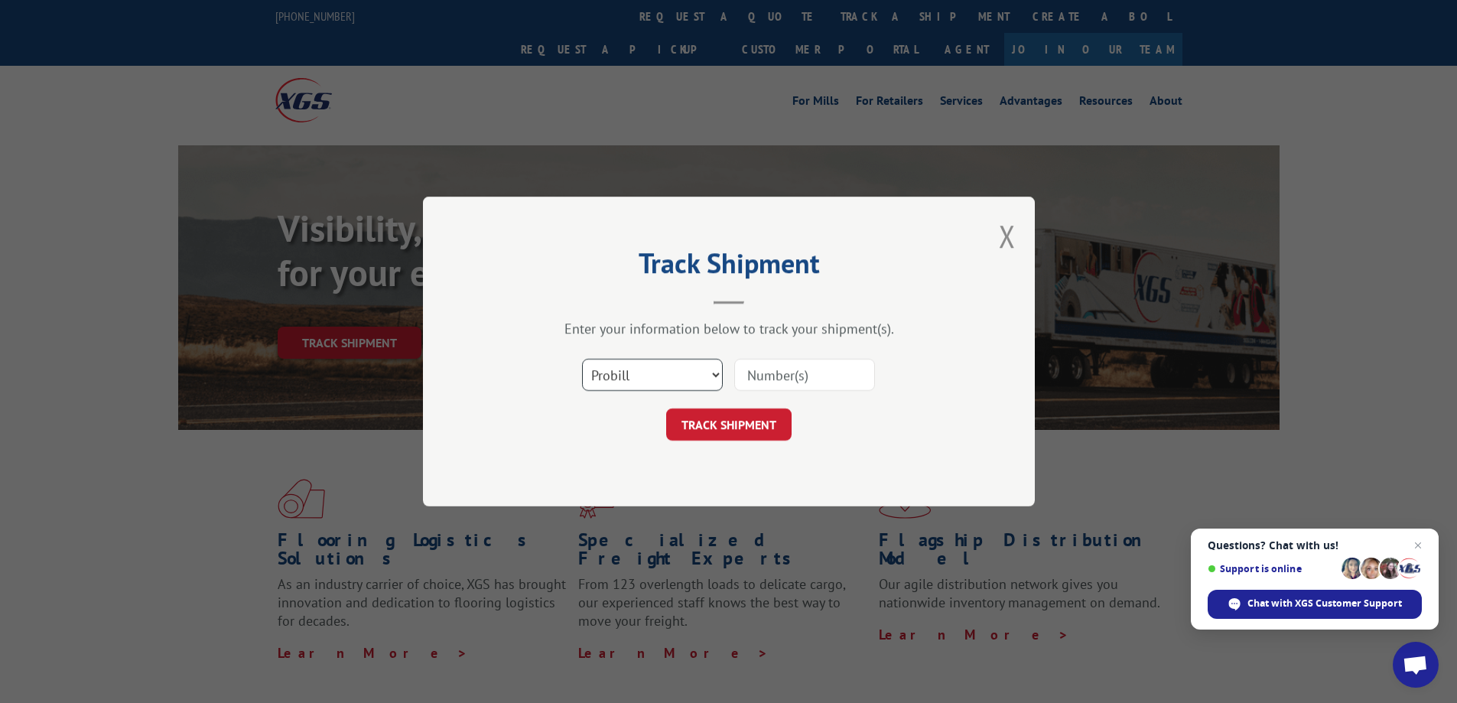
click at [674, 379] on select "Select category... Probill BOL PO" at bounding box center [652, 375] width 141 height 32
select select "po"
click at [582, 359] on select "Select category... Probill BOL PO" at bounding box center [652, 375] width 141 height 32
click at [802, 373] on input at bounding box center [804, 375] width 141 height 32
paste input "906872"
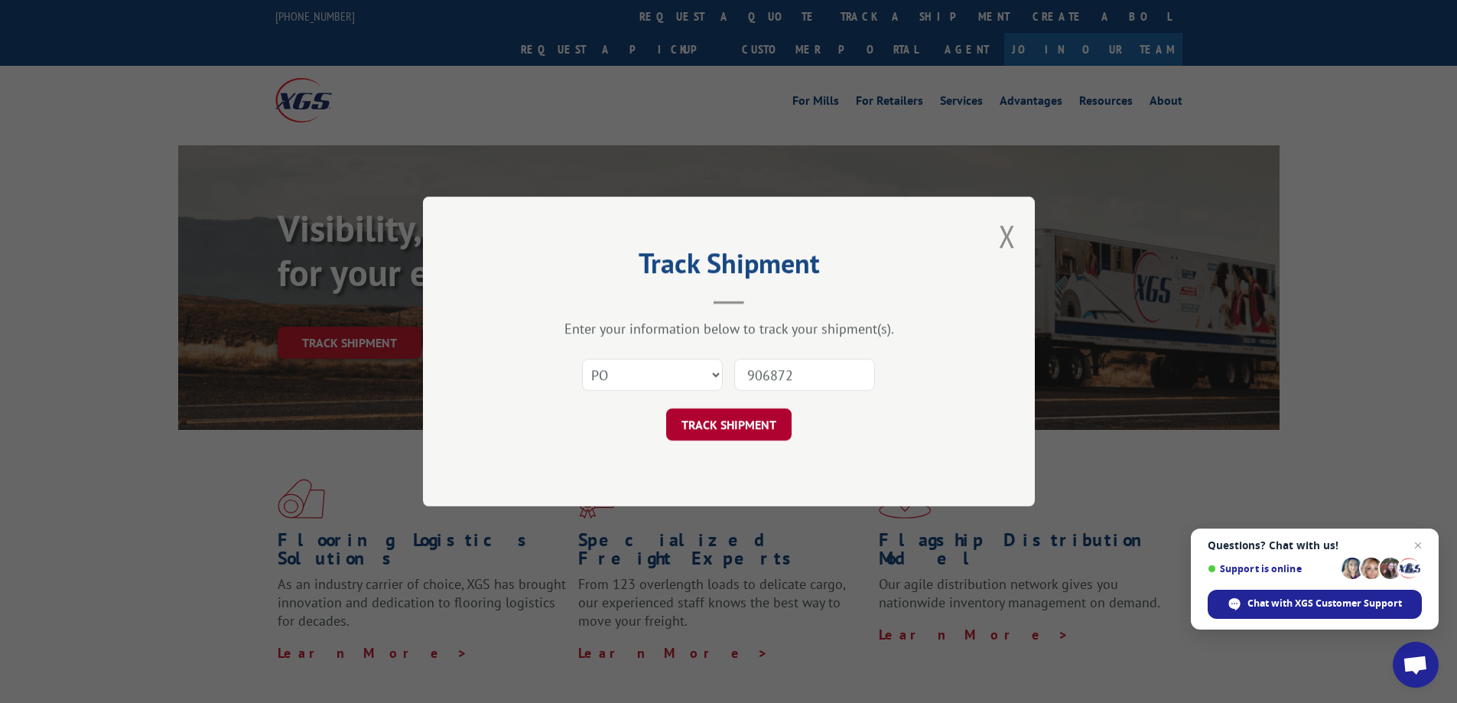
type input "906872"
click at [757, 430] on button "TRACK SHIPMENT" at bounding box center [728, 425] width 125 height 32
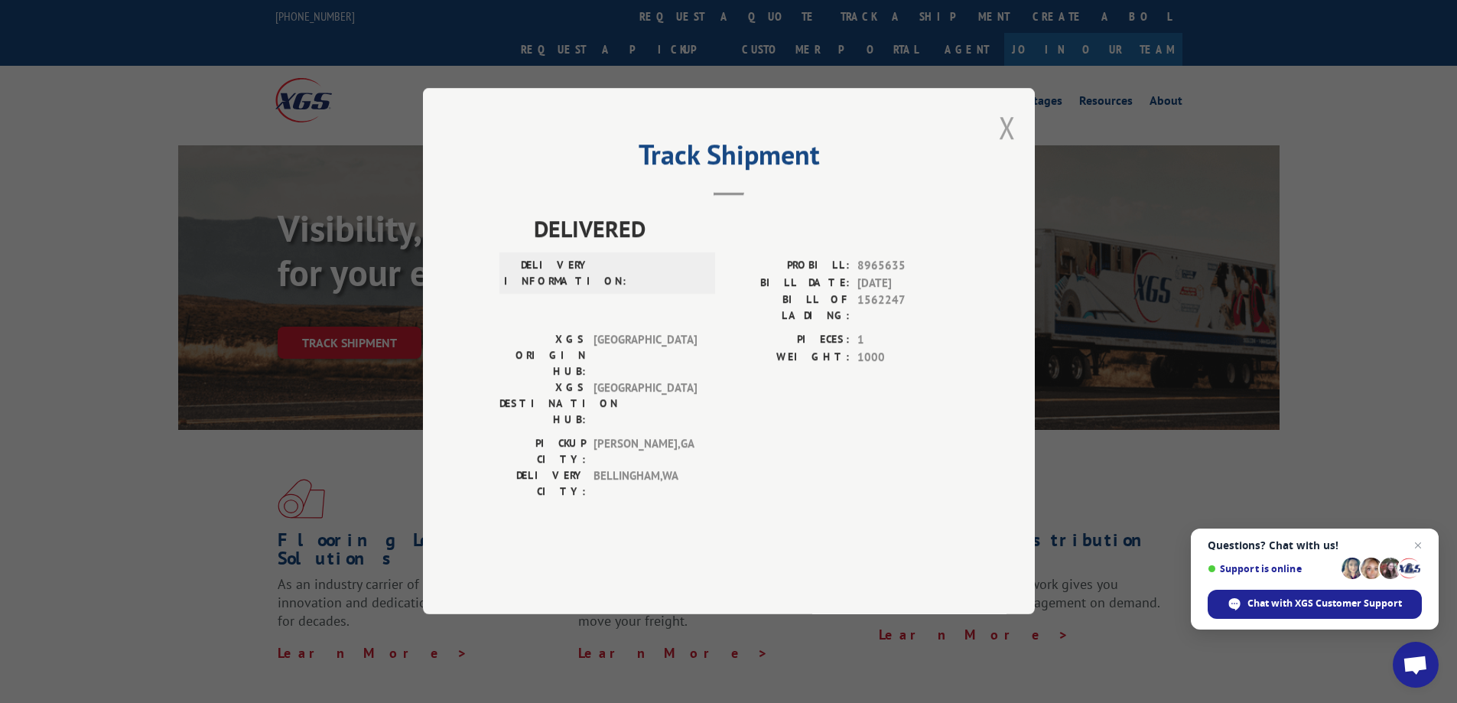
click at [1005, 148] on button "Close modal" at bounding box center [1007, 127] width 17 height 41
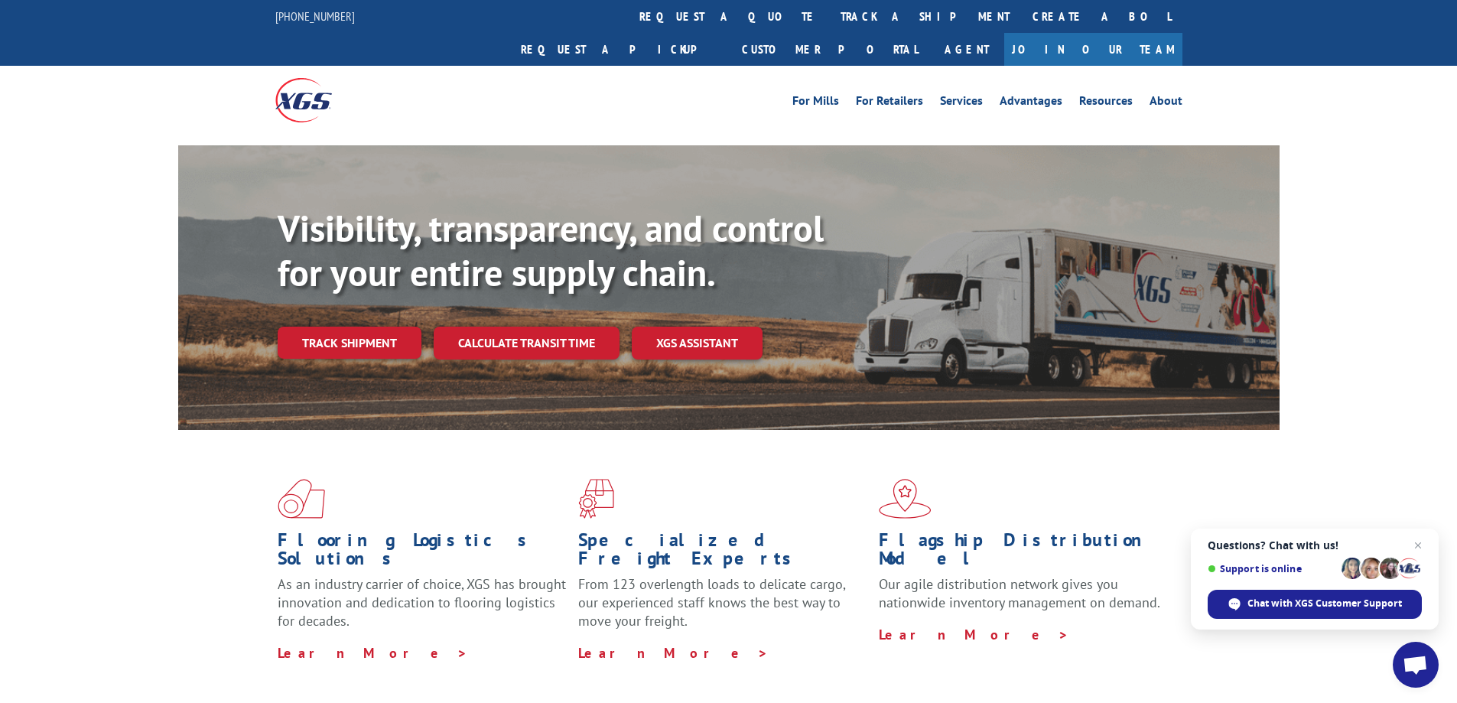
click at [332, 327] on link "Track shipment" at bounding box center [350, 343] width 144 height 32
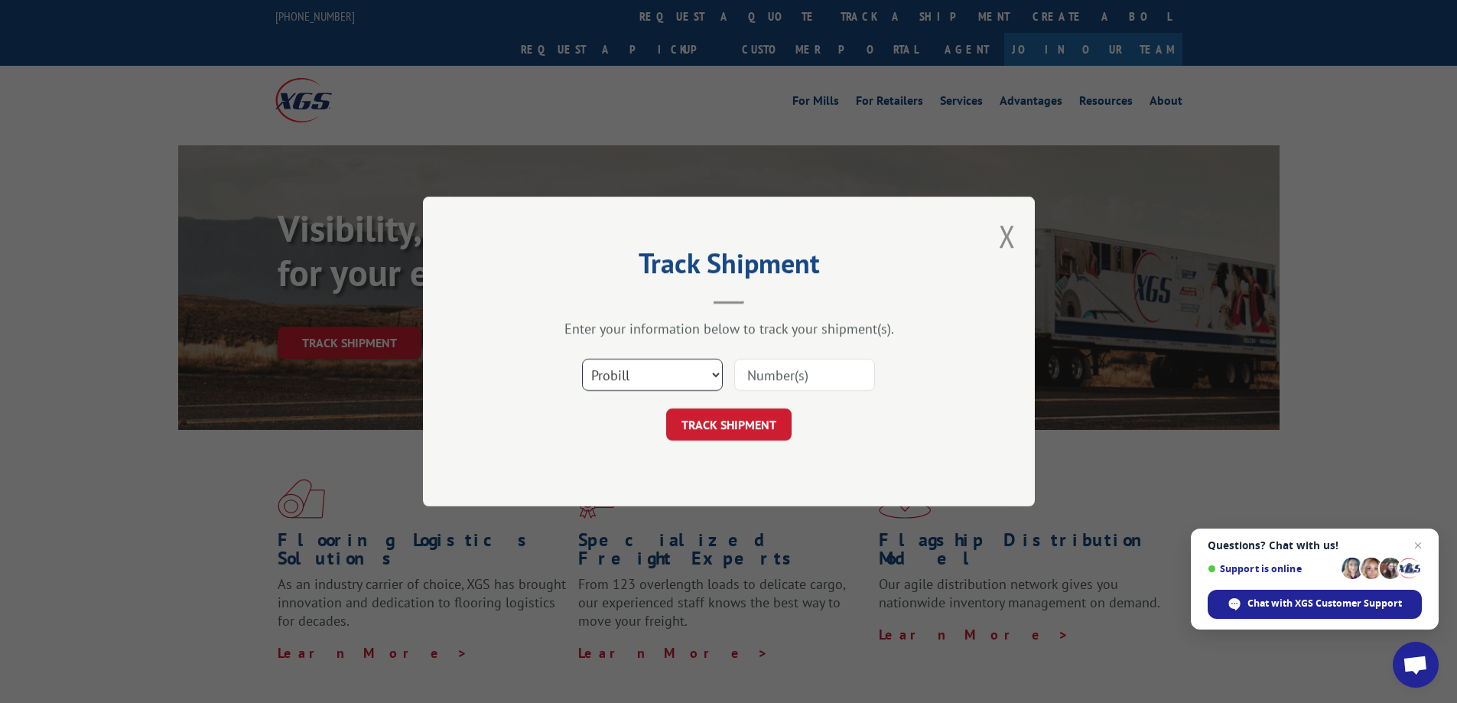
click at [644, 363] on select "Select category... Probill BOL PO" at bounding box center [652, 375] width 141 height 32
select select "po"
click at [582, 359] on select "Select category... Probill BOL PO" at bounding box center [652, 375] width 141 height 32
click at [780, 378] on input at bounding box center [804, 375] width 141 height 32
paste input "906898"
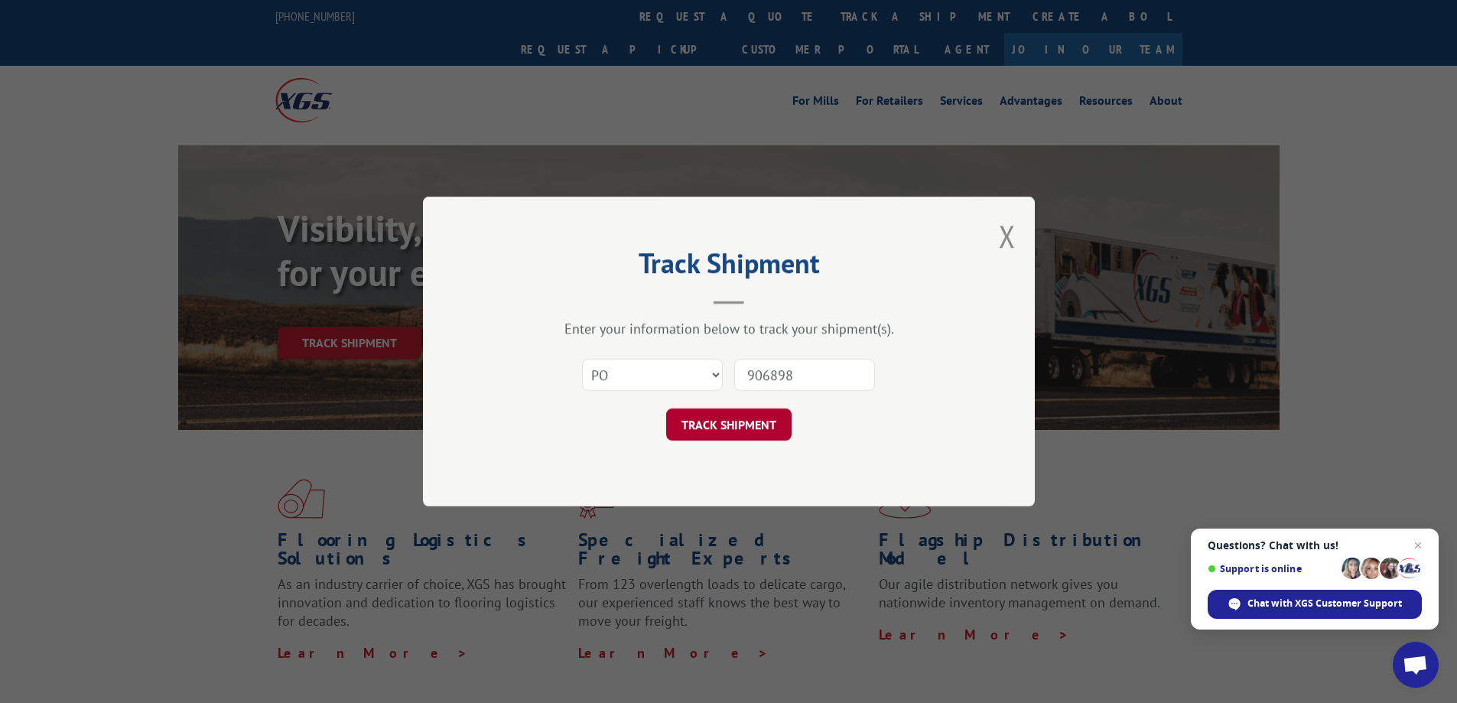
type input "906898"
click at [754, 432] on button "TRACK SHIPMENT" at bounding box center [728, 425] width 125 height 32
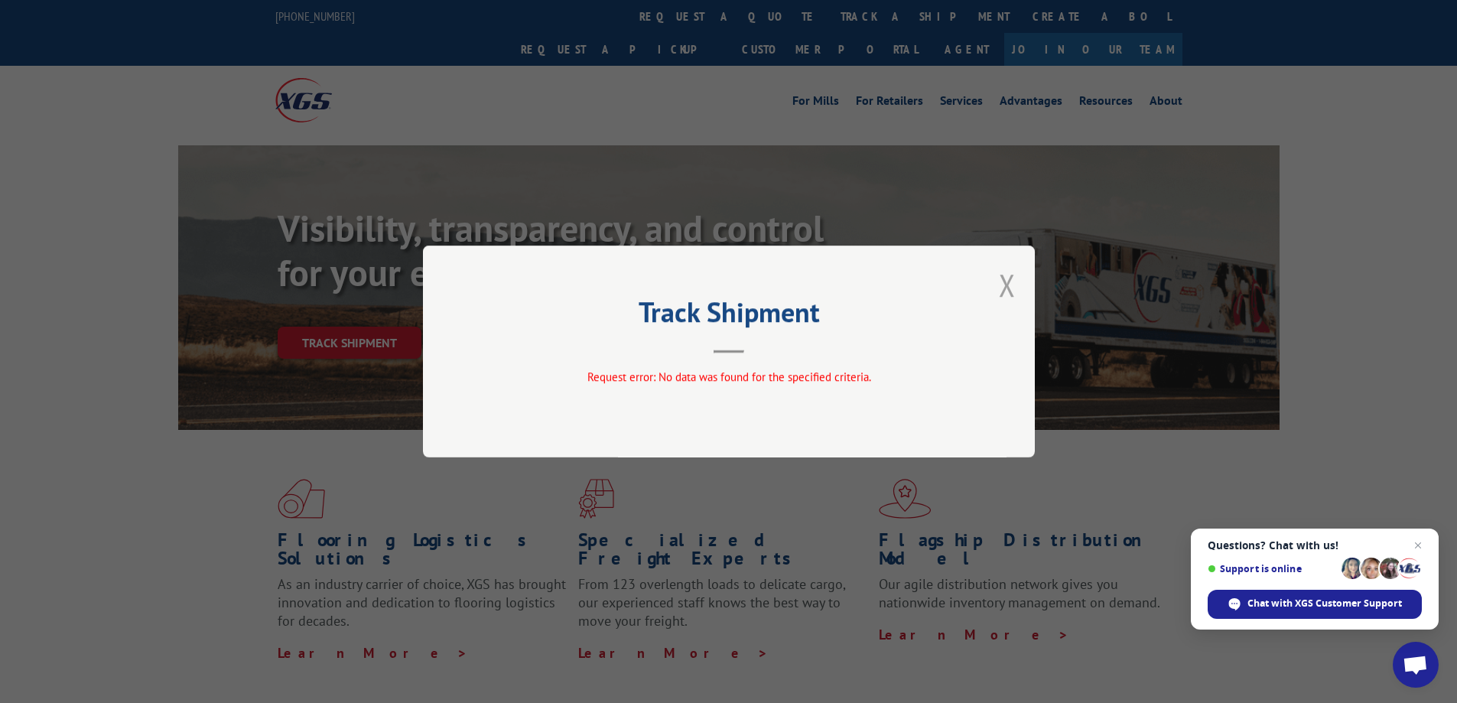
click at [1005, 278] on button "Close modal" at bounding box center [1007, 285] width 17 height 41
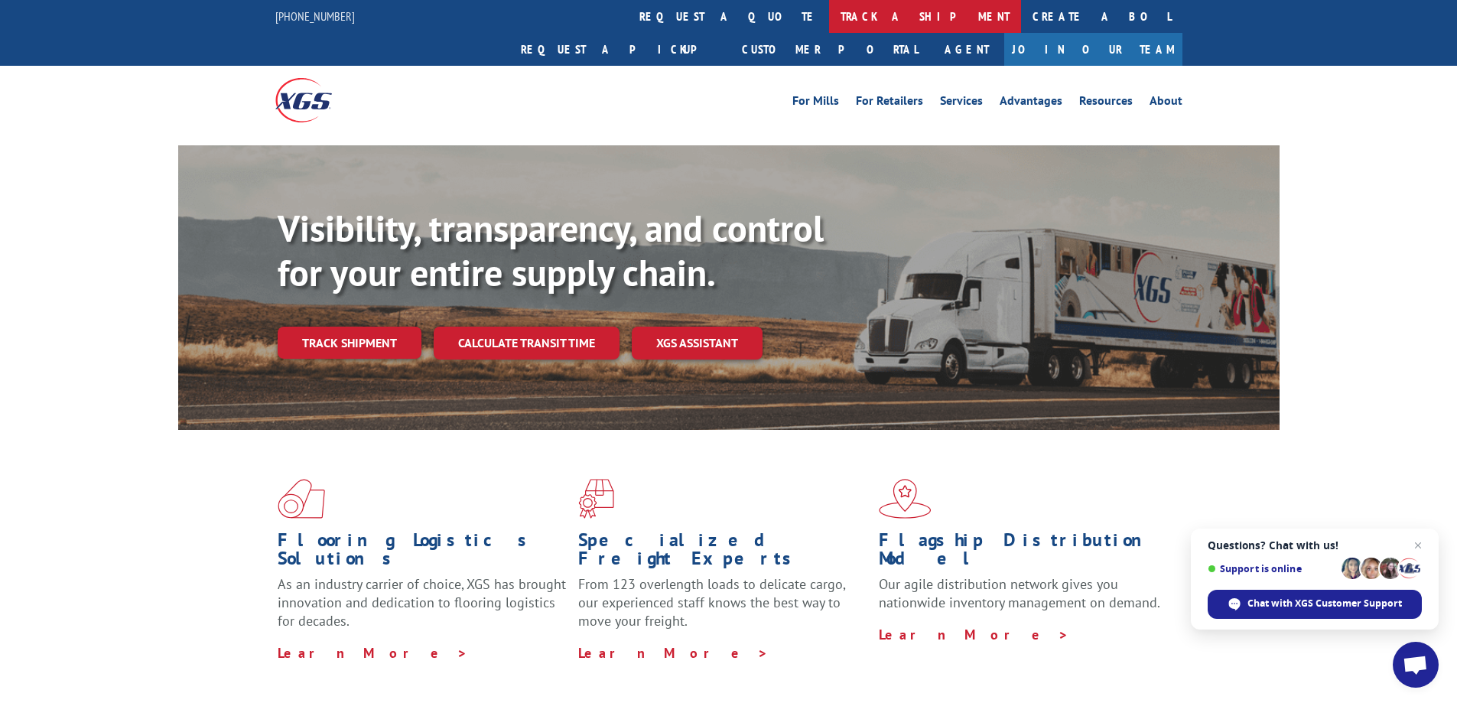
click at [829, 13] on link "track a shipment" at bounding box center [925, 16] width 192 height 33
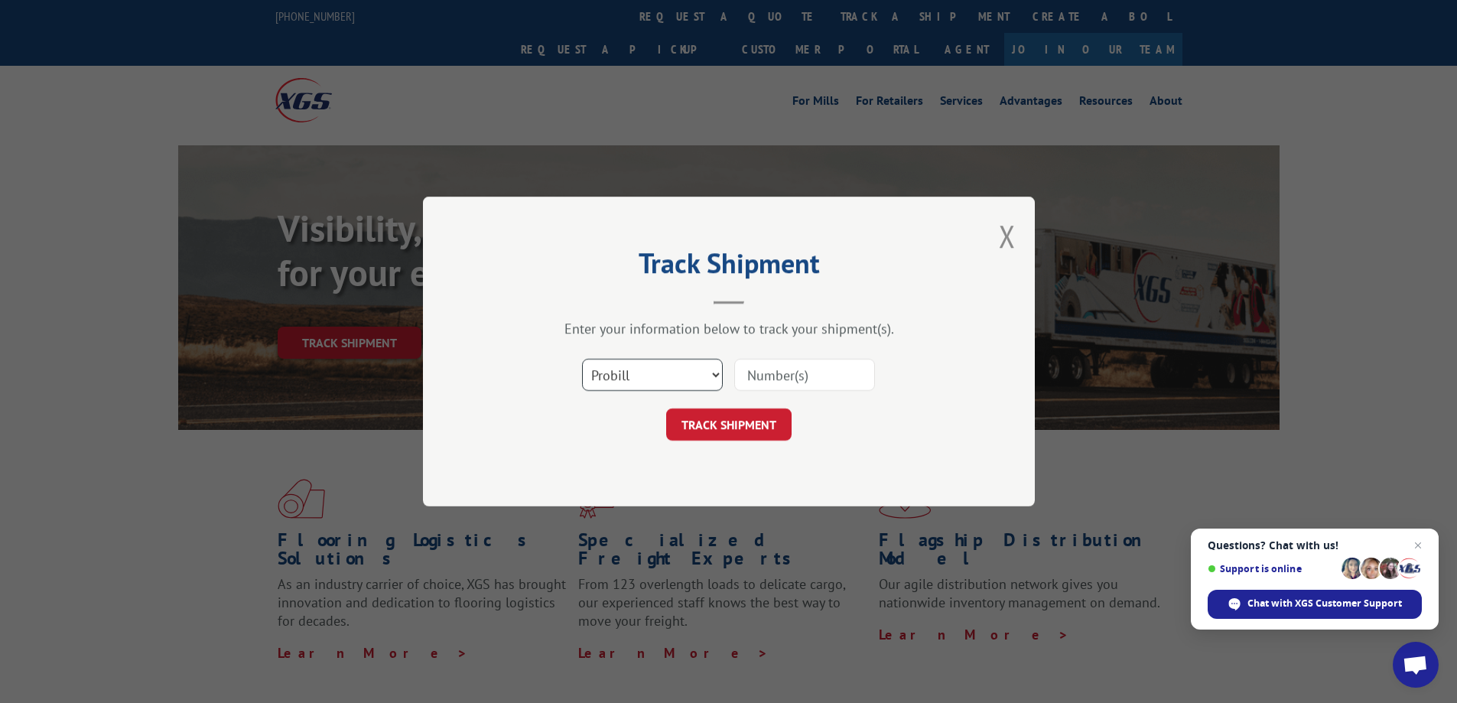
click at [640, 379] on select "Select category... Probill BOL PO" at bounding box center [652, 375] width 141 height 32
select select "po"
click at [582, 359] on select "Select category... Probill BOL PO" at bounding box center [652, 375] width 141 height 32
click at [777, 361] on input at bounding box center [804, 375] width 141 height 32
paste input "906830"
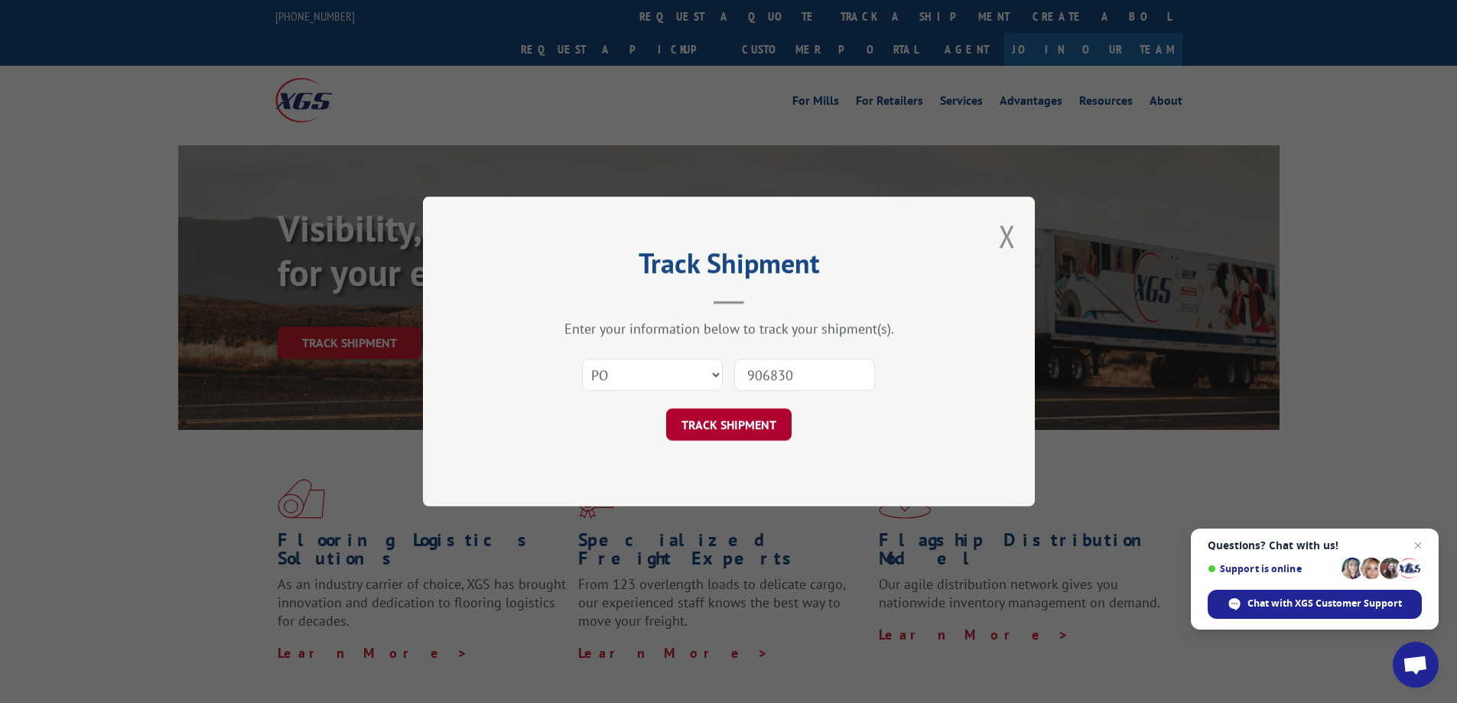
type input "906830"
click at [764, 425] on button "TRACK SHIPMENT" at bounding box center [728, 425] width 125 height 32
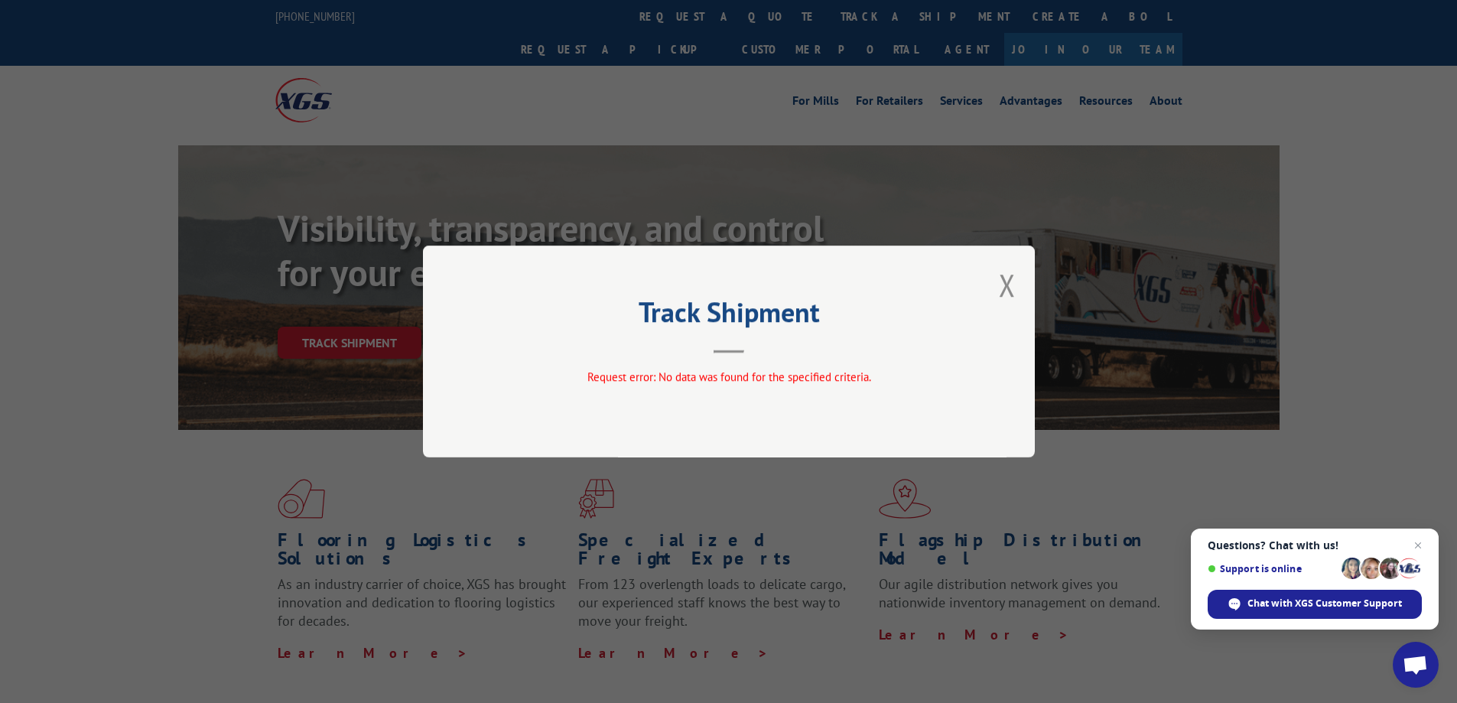
click at [1009, 280] on button "Close modal" at bounding box center [1007, 285] width 17 height 41
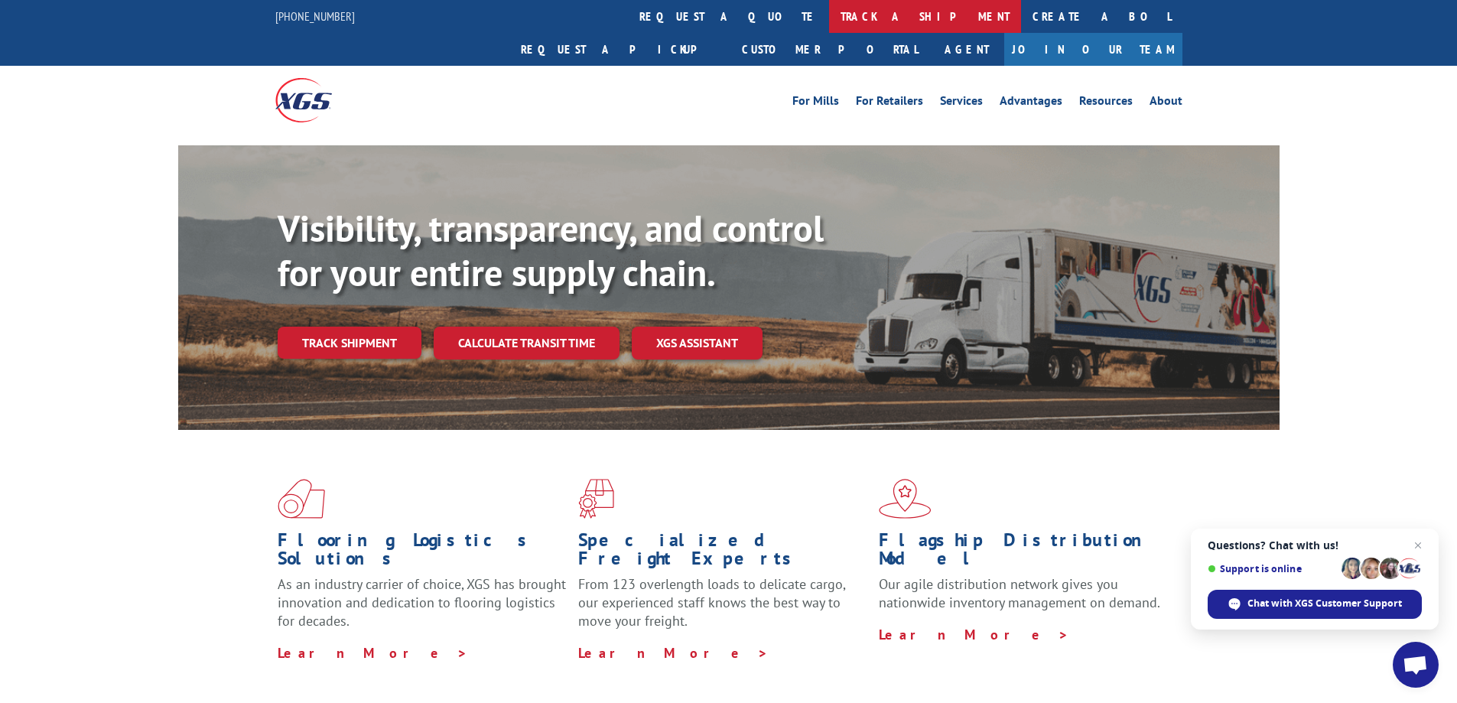
click at [829, 28] on link "track a shipment" at bounding box center [925, 16] width 192 height 33
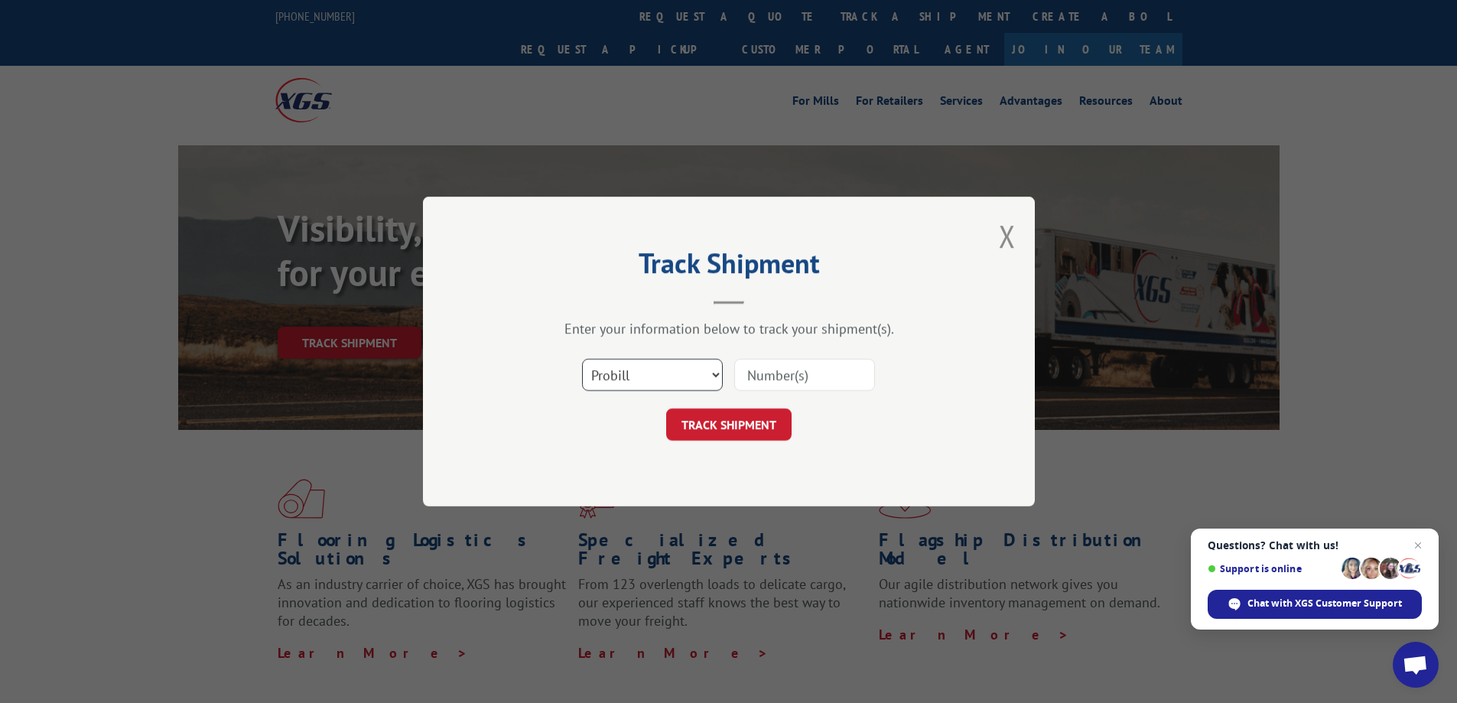
click at [665, 378] on select "Select category... Probill BOL PO" at bounding box center [652, 375] width 141 height 32
select select "po"
click at [582, 359] on select "Select category... Probill BOL PO" at bounding box center [652, 375] width 141 height 32
click at [778, 380] on input at bounding box center [804, 375] width 141 height 32
paste input "906833"
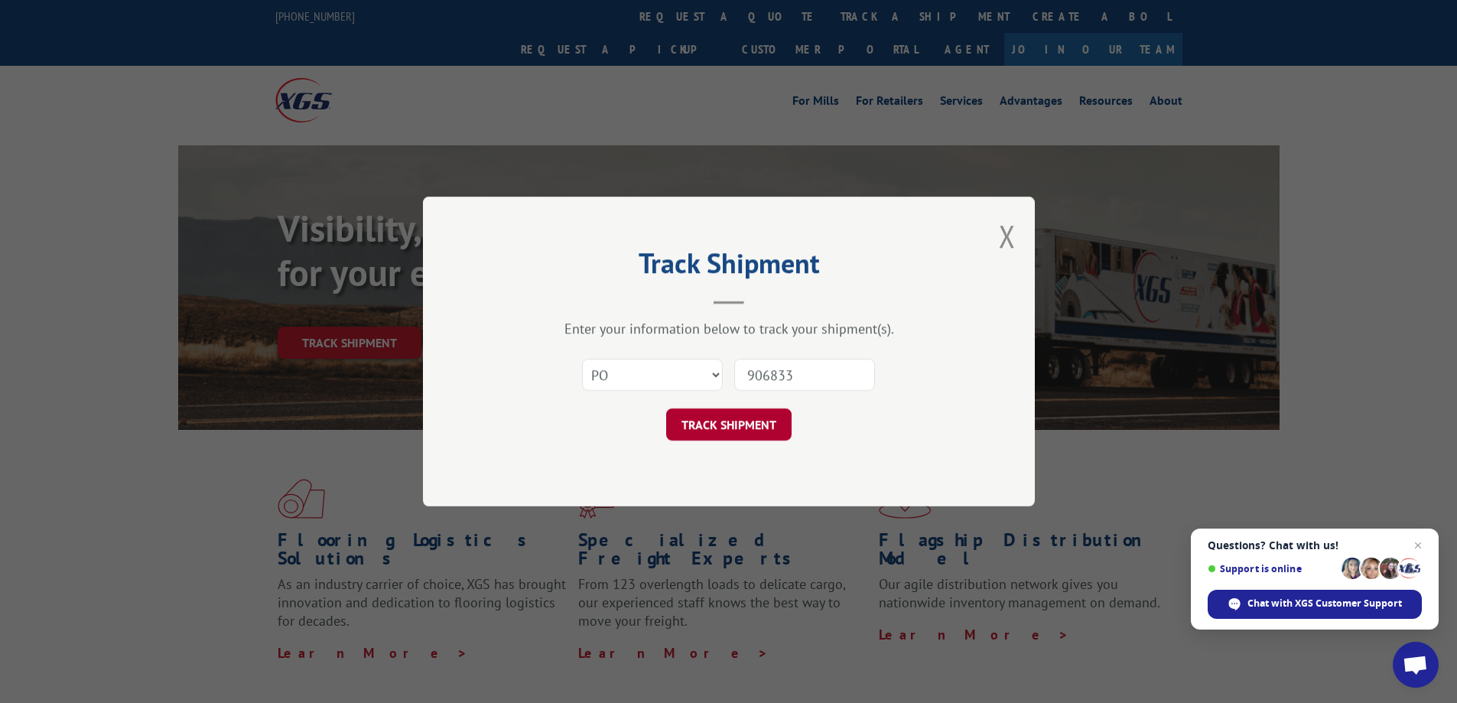
type input "906833"
click at [730, 433] on button "TRACK SHIPMENT" at bounding box center [728, 425] width 125 height 32
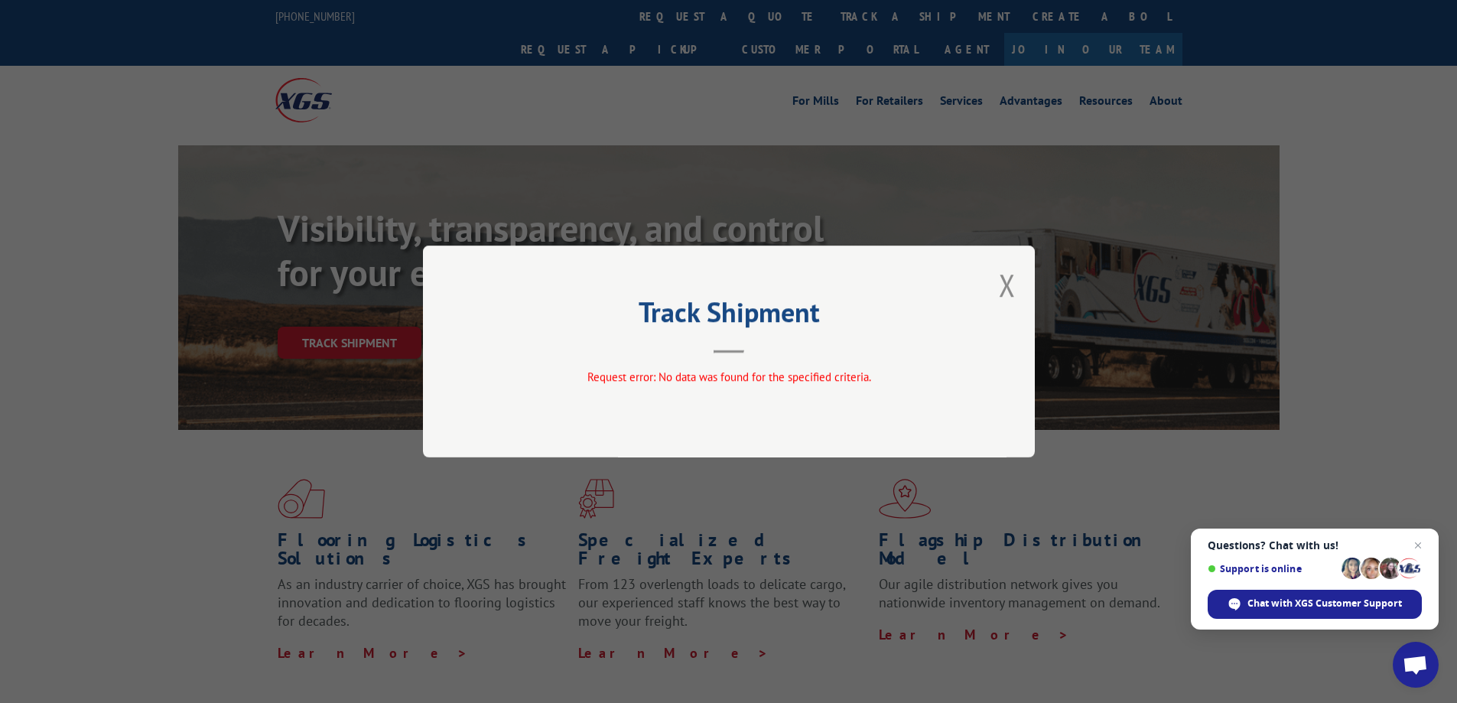
click at [1009, 282] on button "Close modal" at bounding box center [1007, 285] width 17 height 41
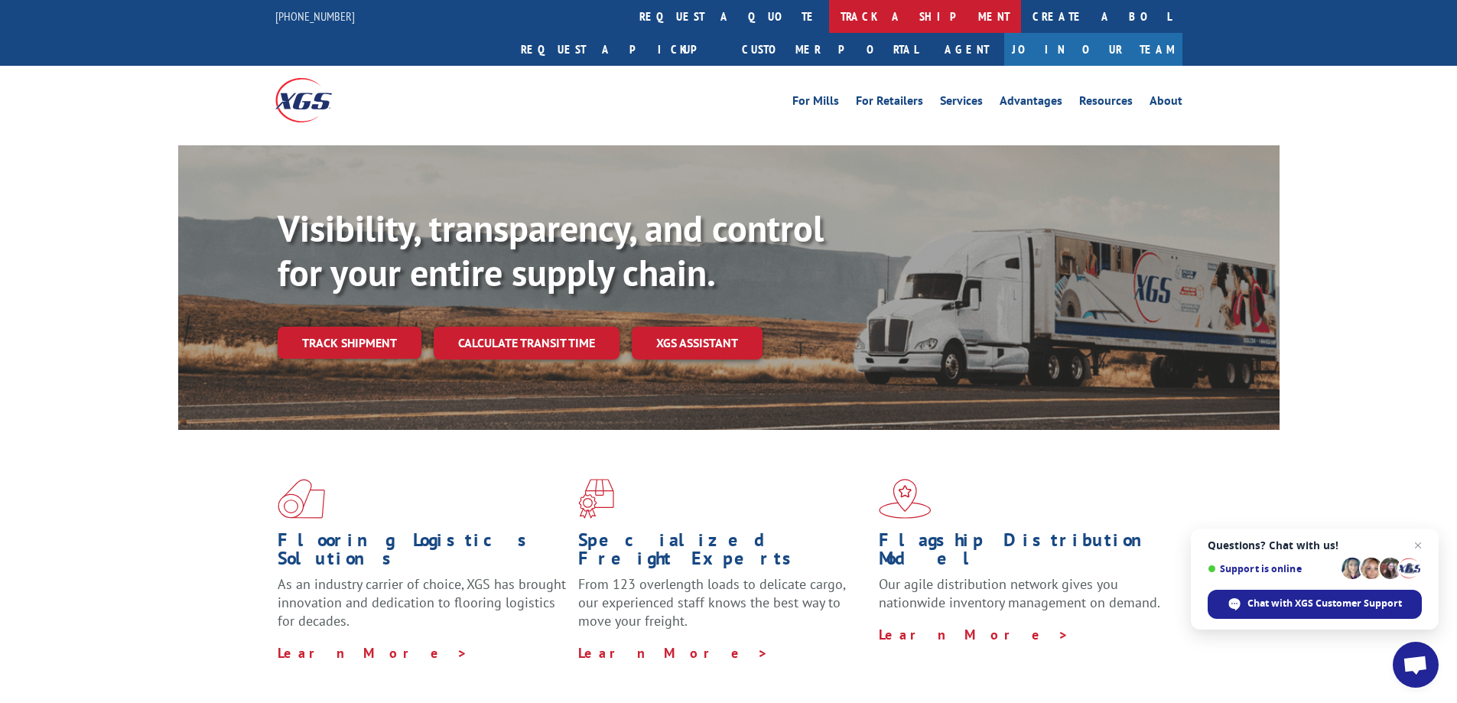
click at [829, 21] on link "track a shipment" at bounding box center [925, 16] width 192 height 33
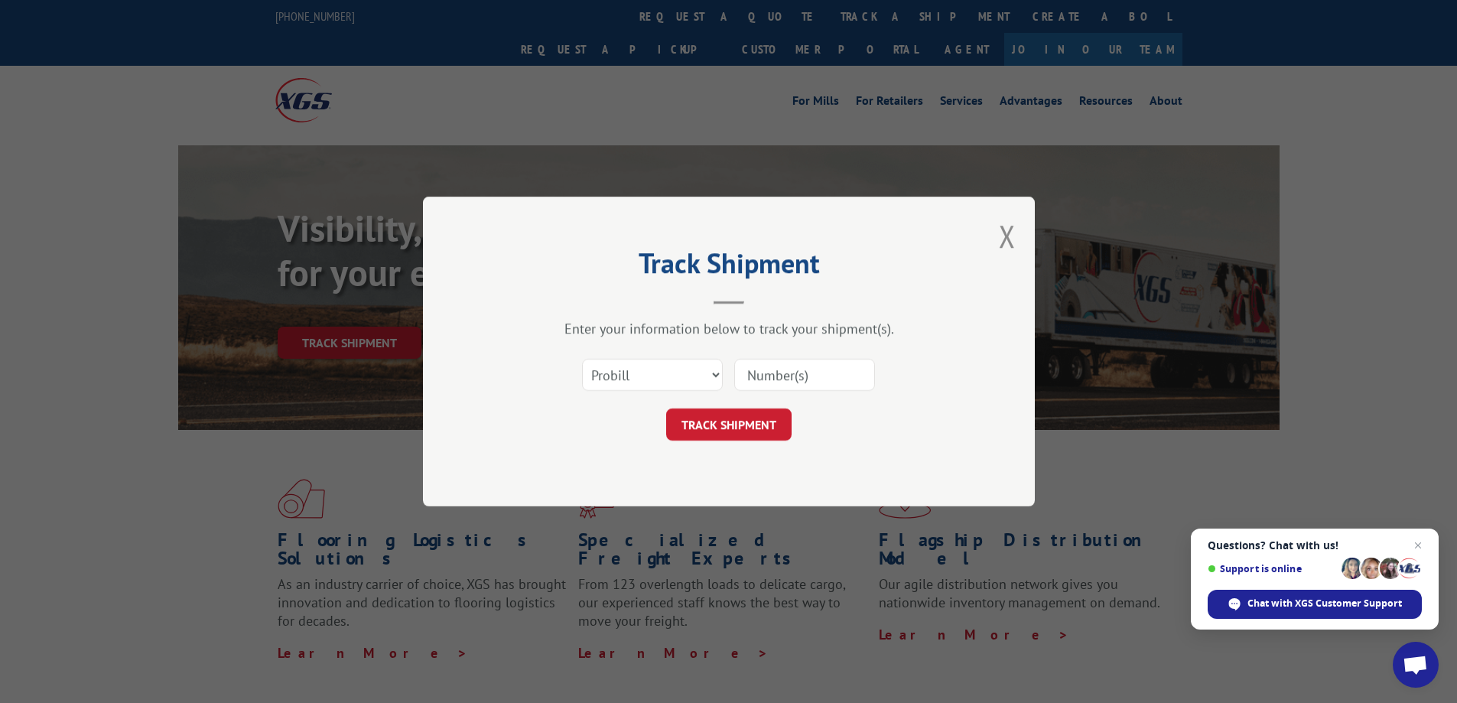
click at [644, 351] on div "Select category... Probill BOL PO" at bounding box center [729, 375] width 459 height 50
click at [646, 373] on select "Select category... Probill BOL PO" at bounding box center [652, 375] width 141 height 32
select select "po"
click at [582, 359] on select "Select category... Probill BOL PO" at bounding box center [652, 375] width 141 height 32
click at [783, 386] on input at bounding box center [804, 375] width 141 height 32
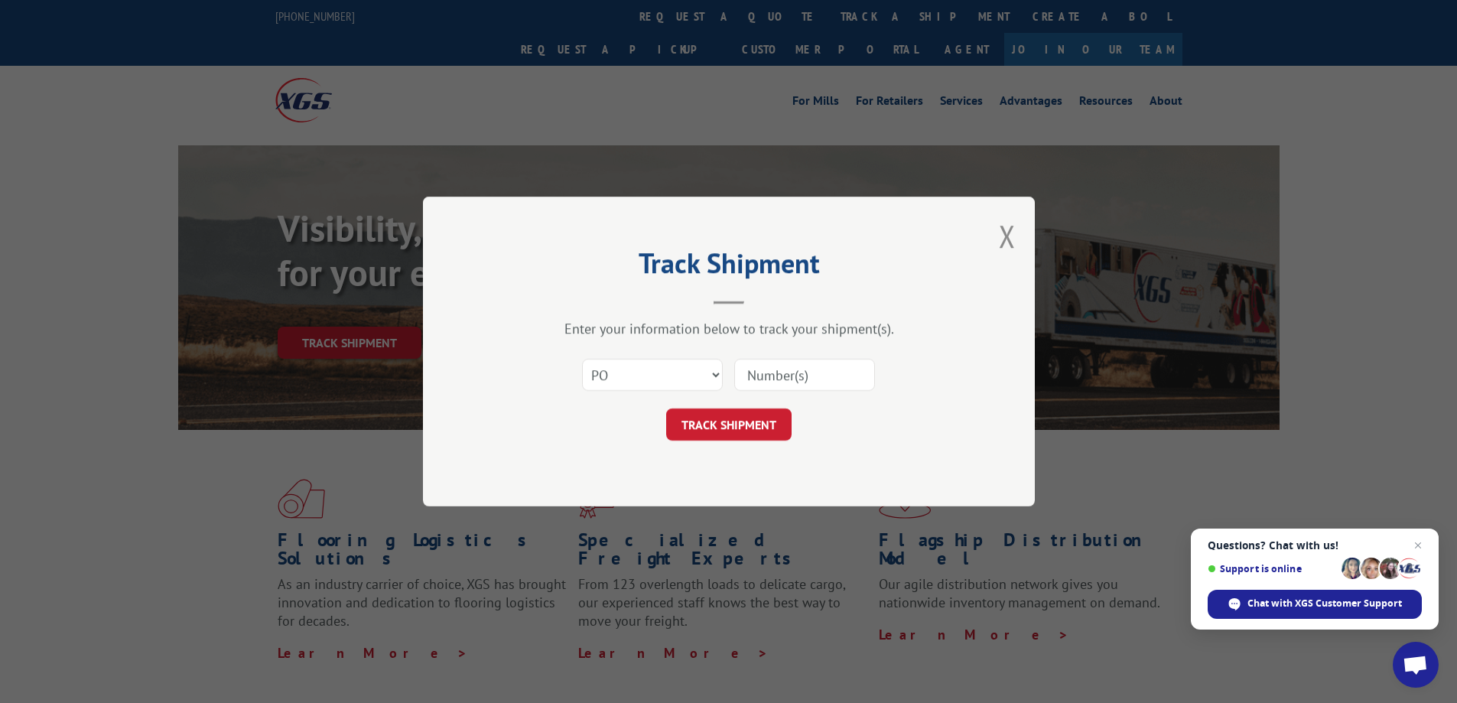
paste input "906840"
type input "906840"
click at [768, 418] on button "TRACK SHIPMENT" at bounding box center [728, 425] width 125 height 32
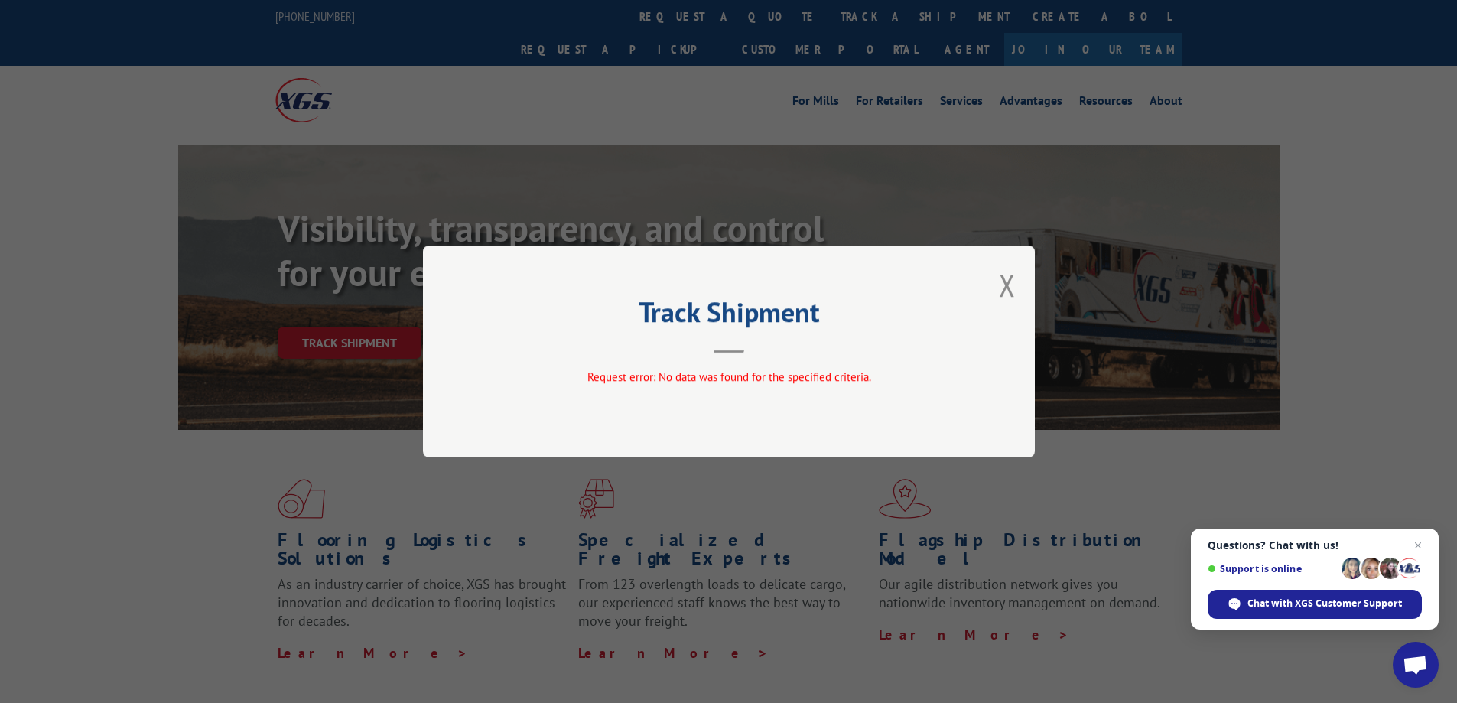
click at [1001, 289] on button "Close modal" at bounding box center [1007, 285] width 17 height 41
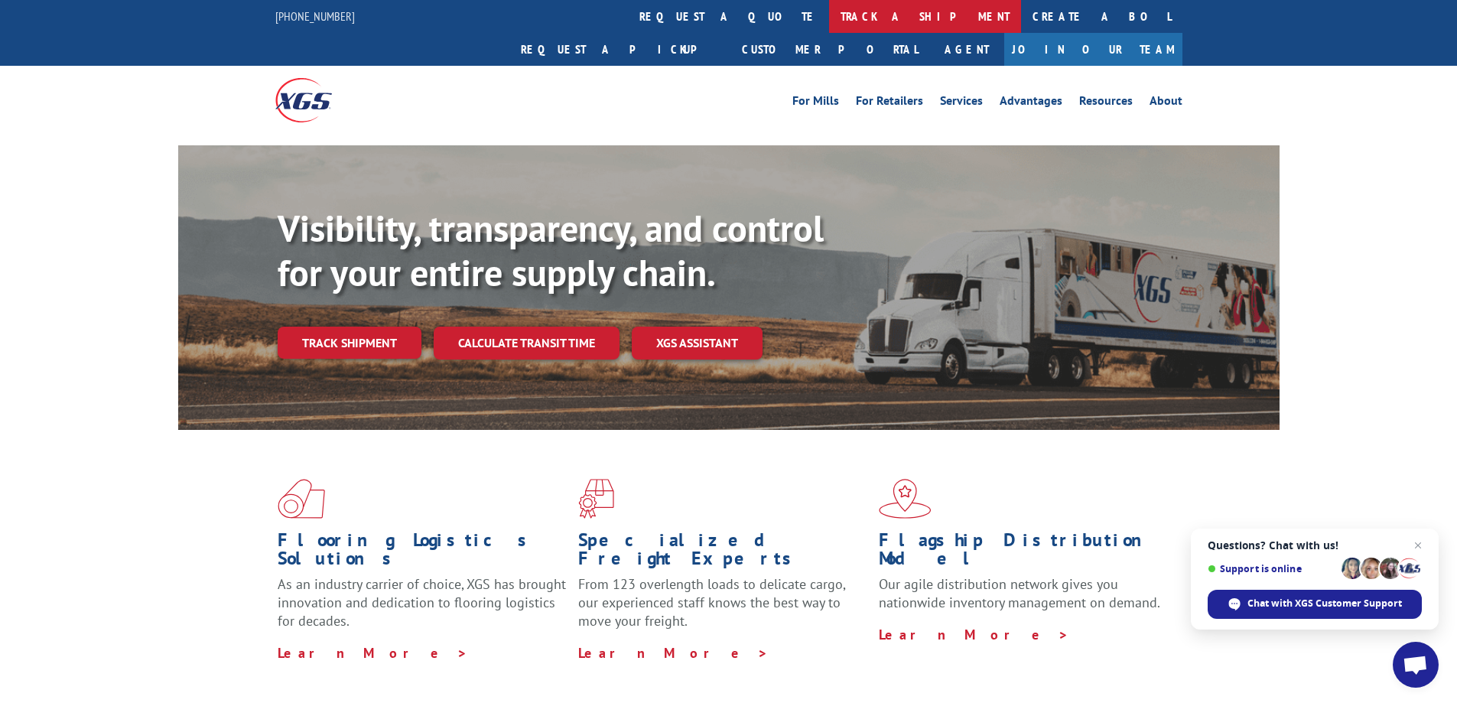
click at [829, 15] on link "track a shipment" at bounding box center [925, 16] width 192 height 33
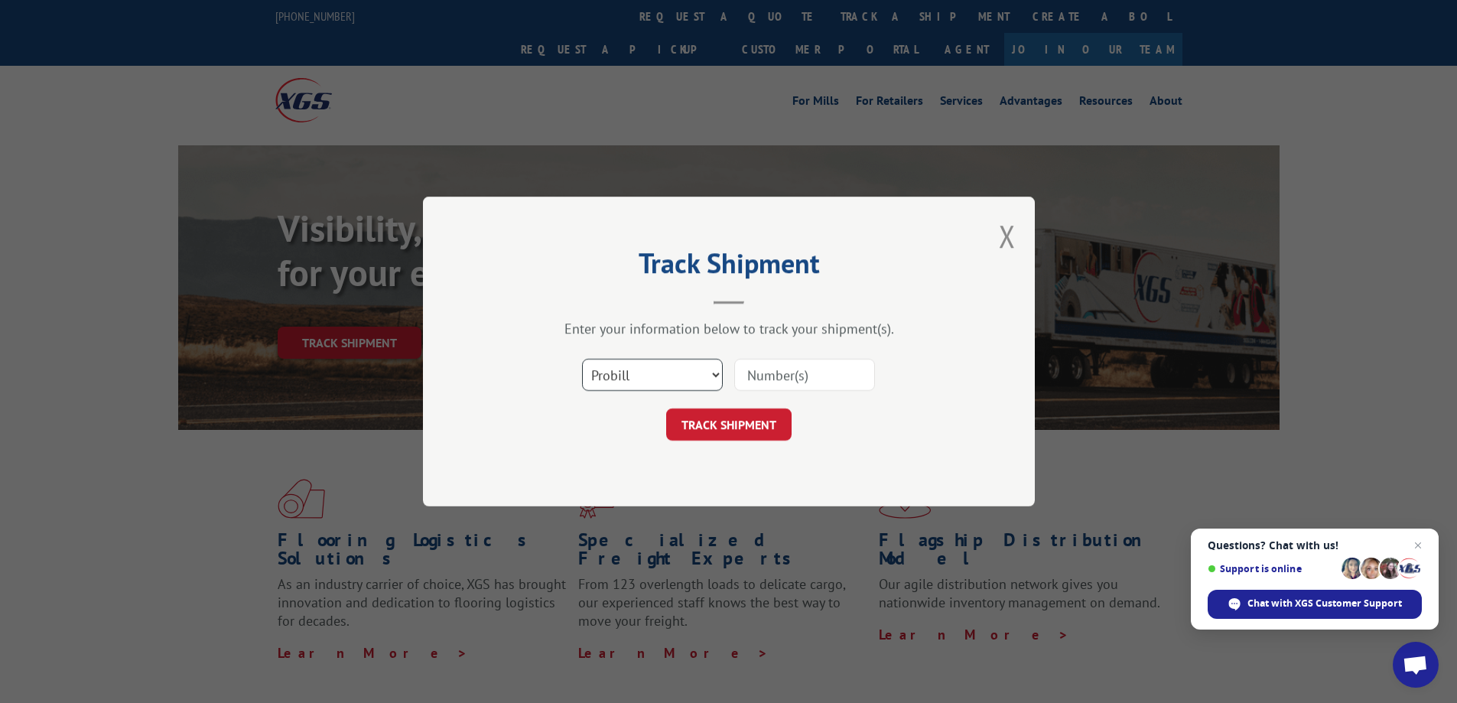
click at [659, 378] on select "Select category... Probill BOL PO" at bounding box center [652, 375] width 141 height 32
select select "po"
click at [582, 359] on select "Select category... Probill BOL PO" at bounding box center [652, 375] width 141 height 32
click at [782, 385] on input at bounding box center [804, 375] width 141 height 32
paste input "906850"
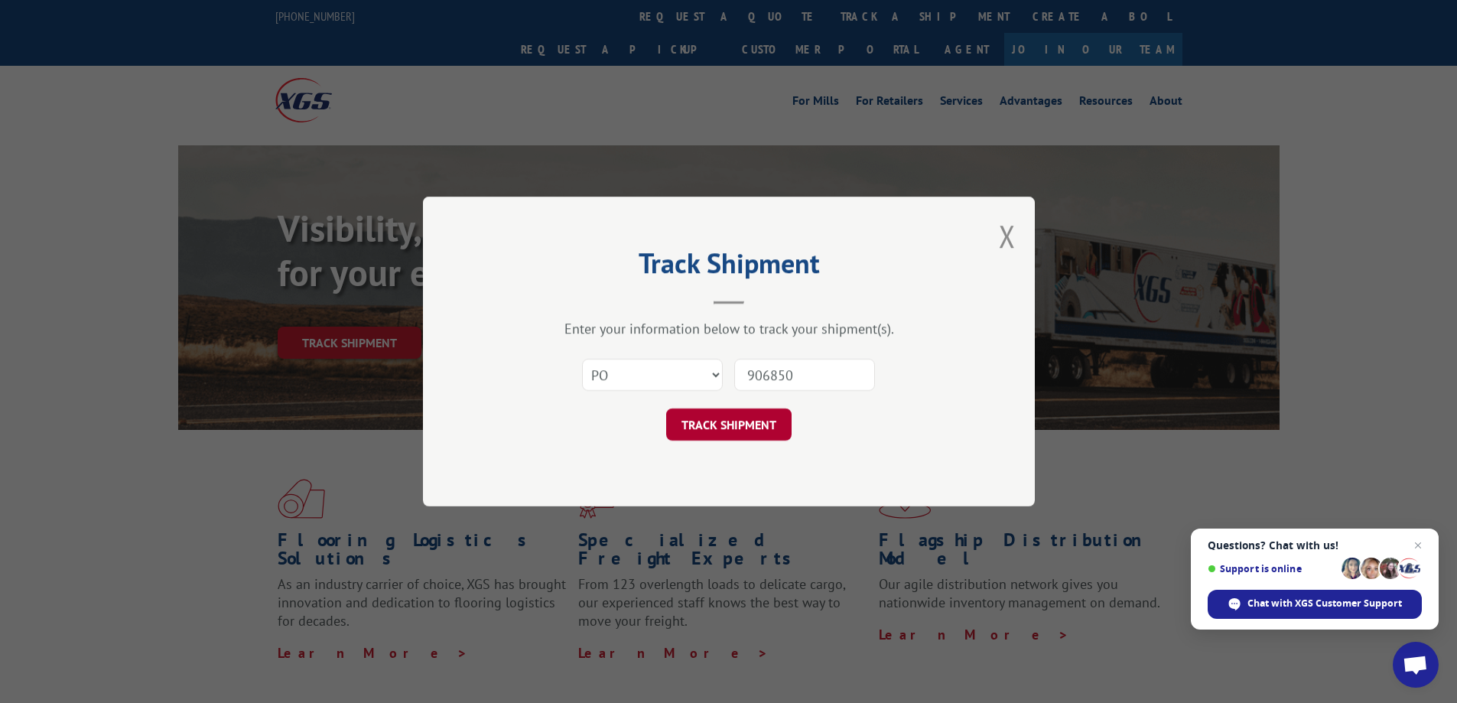
type input "906850"
click at [762, 426] on button "TRACK SHIPMENT" at bounding box center [728, 425] width 125 height 32
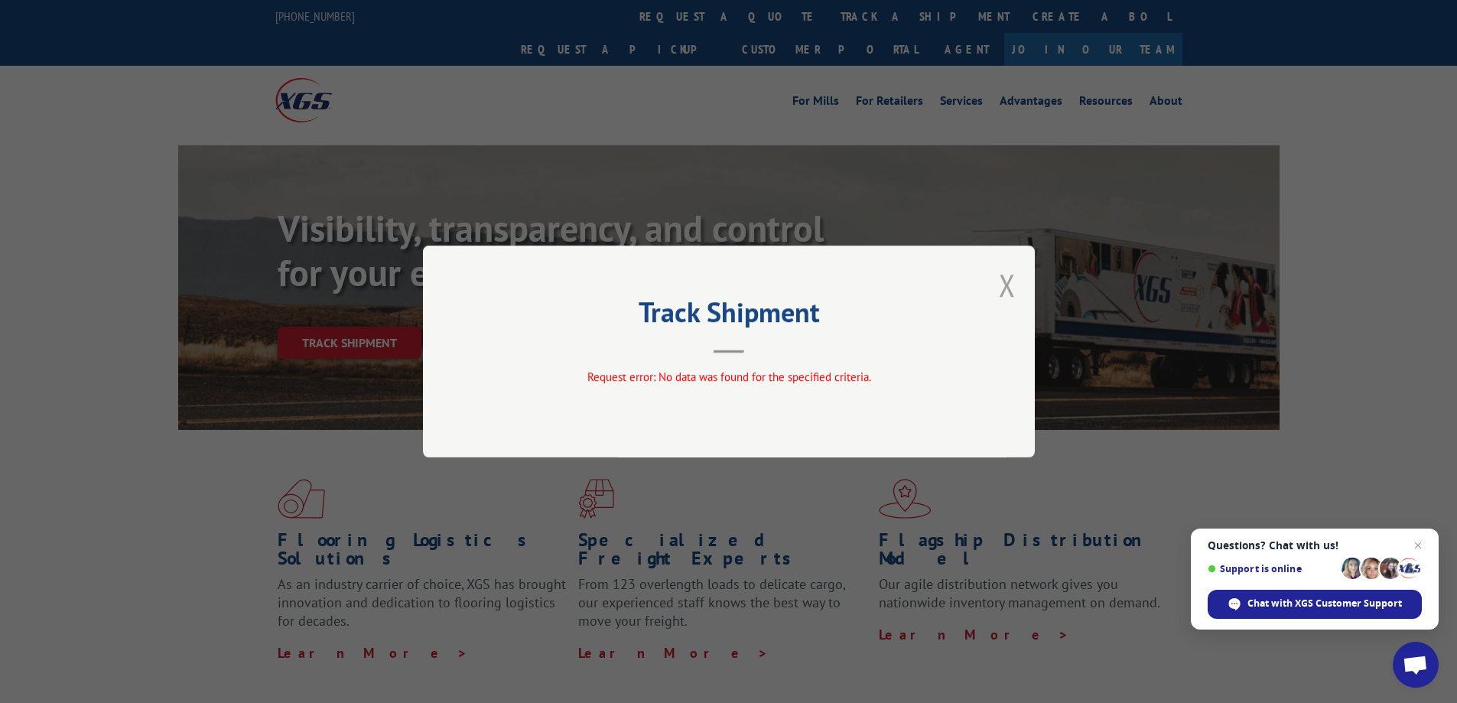
click at [1001, 287] on button "Close modal" at bounding box center [1007, 285] width 17 height 41
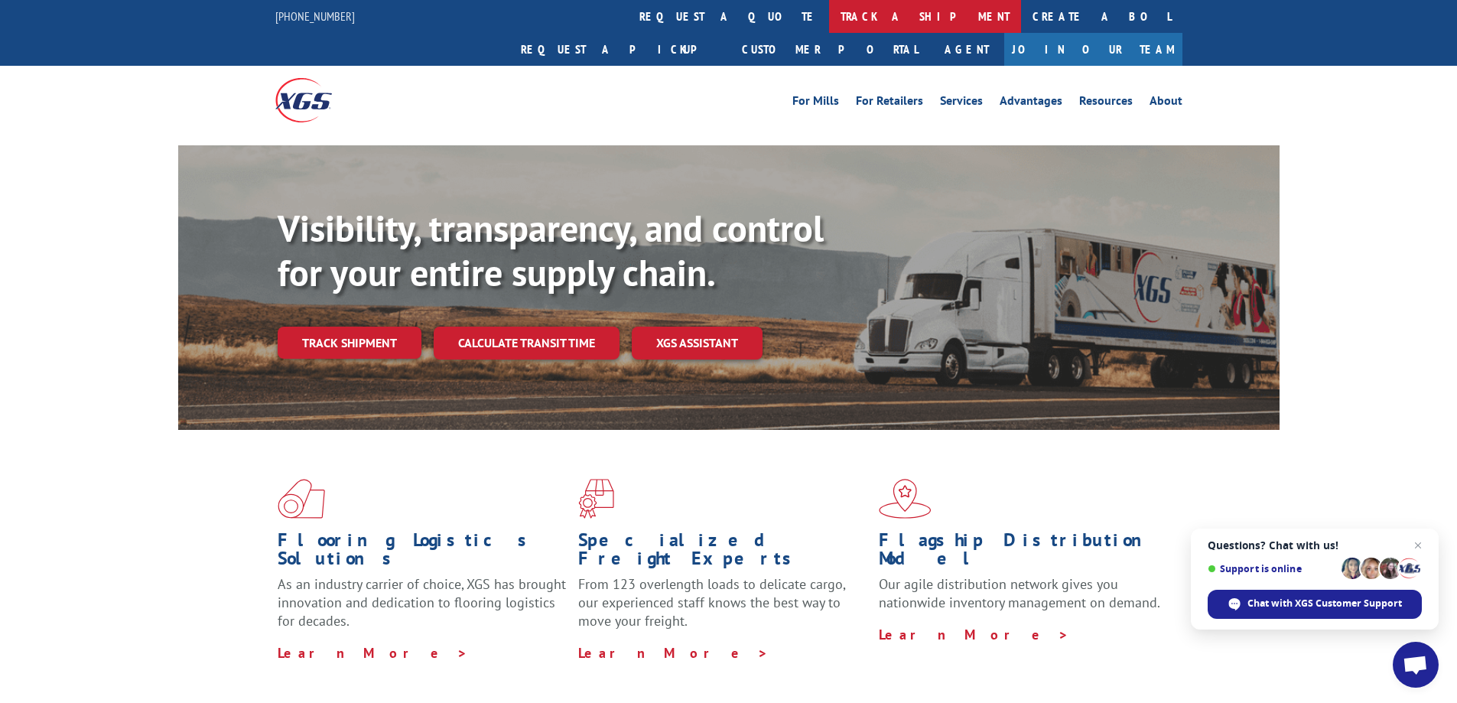
click at [829, 11] on link "track a shipment" at bounding box center [925, 16] width 192 height 33
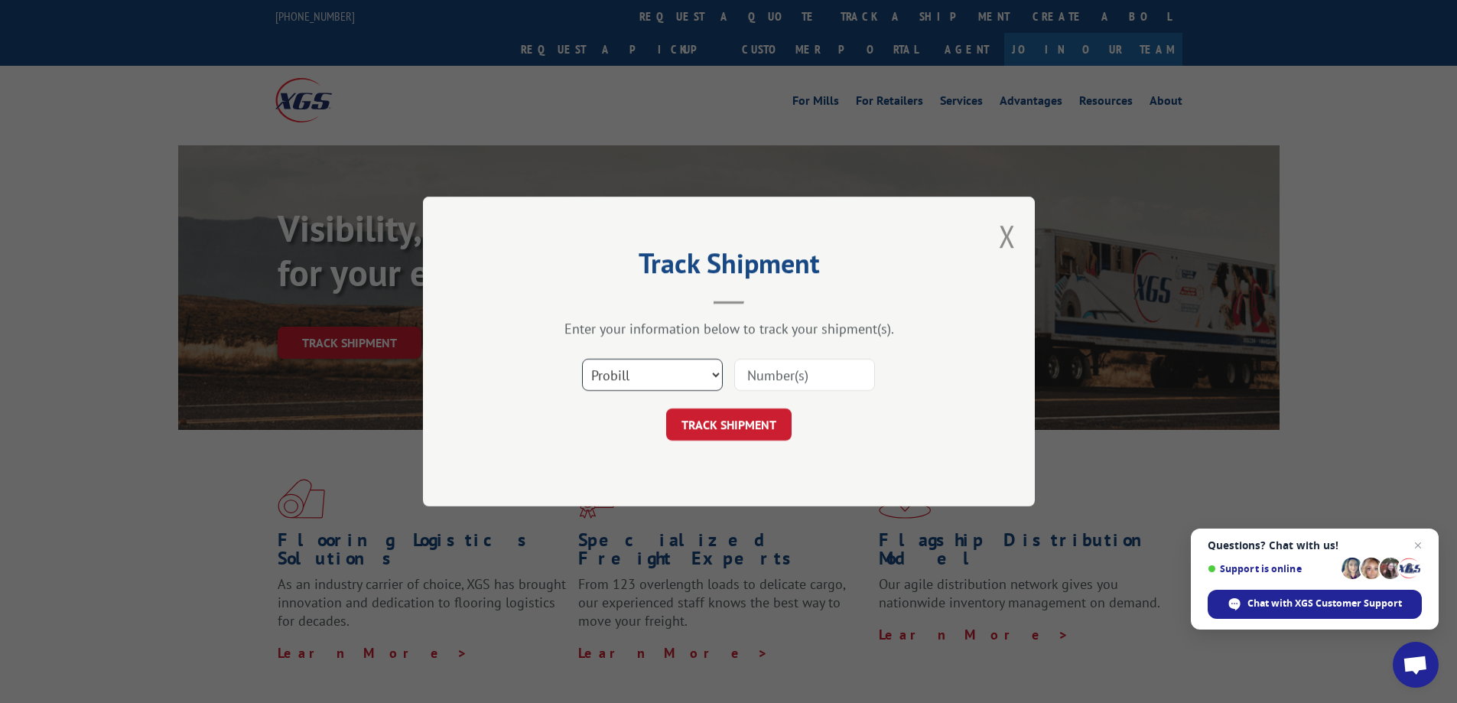
drag, startPoint x: 657, startPoint y: 375, endPoint x: 653, endPoint y: 385, distance: 11.0
click at [657, 376] on select "Select category... Probill BOL PO" at bounding box center [652, 375] width 141 height 32
select select "po"
click at [582, 359] on select "Select category... Probill BOL PO" at bounding box center [652, 375] width 141 height 32
click at [780, 377] on input at bounding box center [804, 375] width 141 height 32
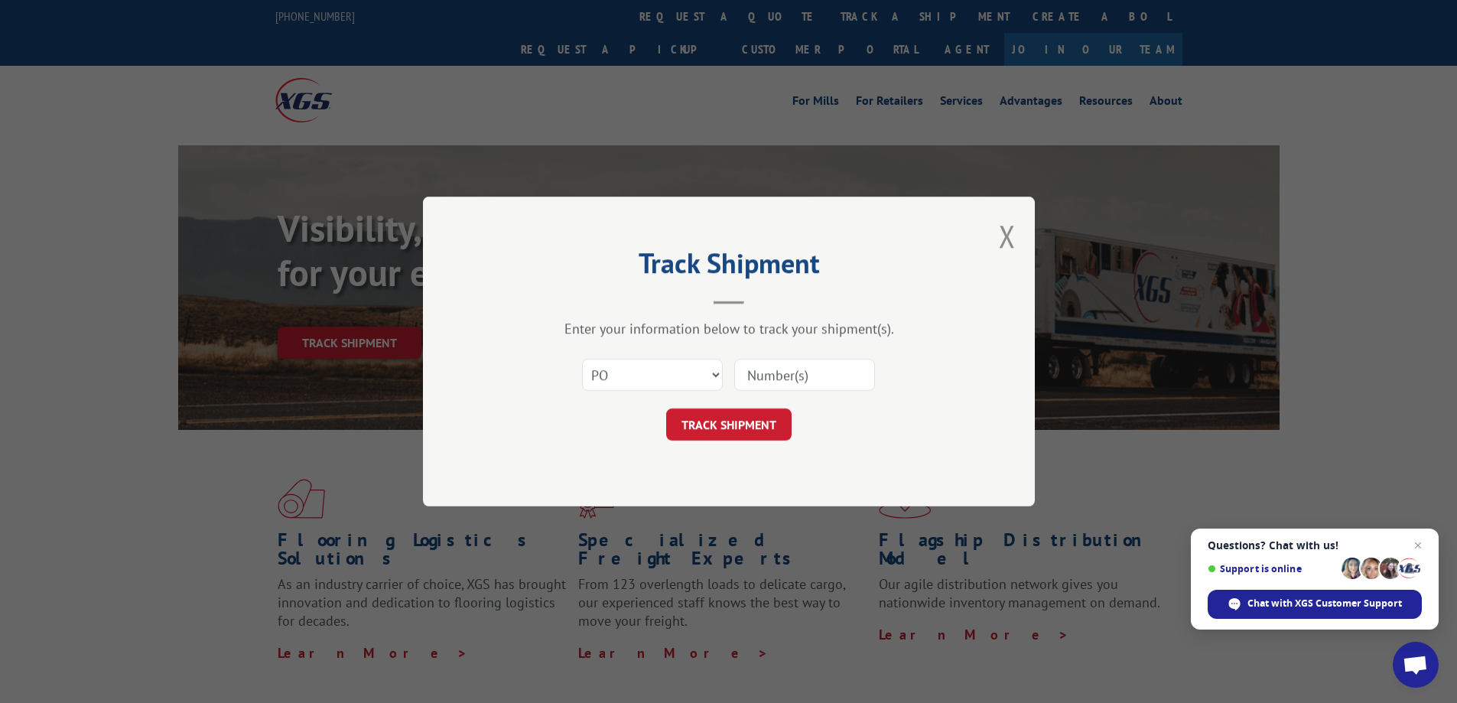
paste input "906872"
type input "906872"
click at [763, 415] on button "TRACK SHIPMENT" at bounding box center [728, 425] width 125 height 32
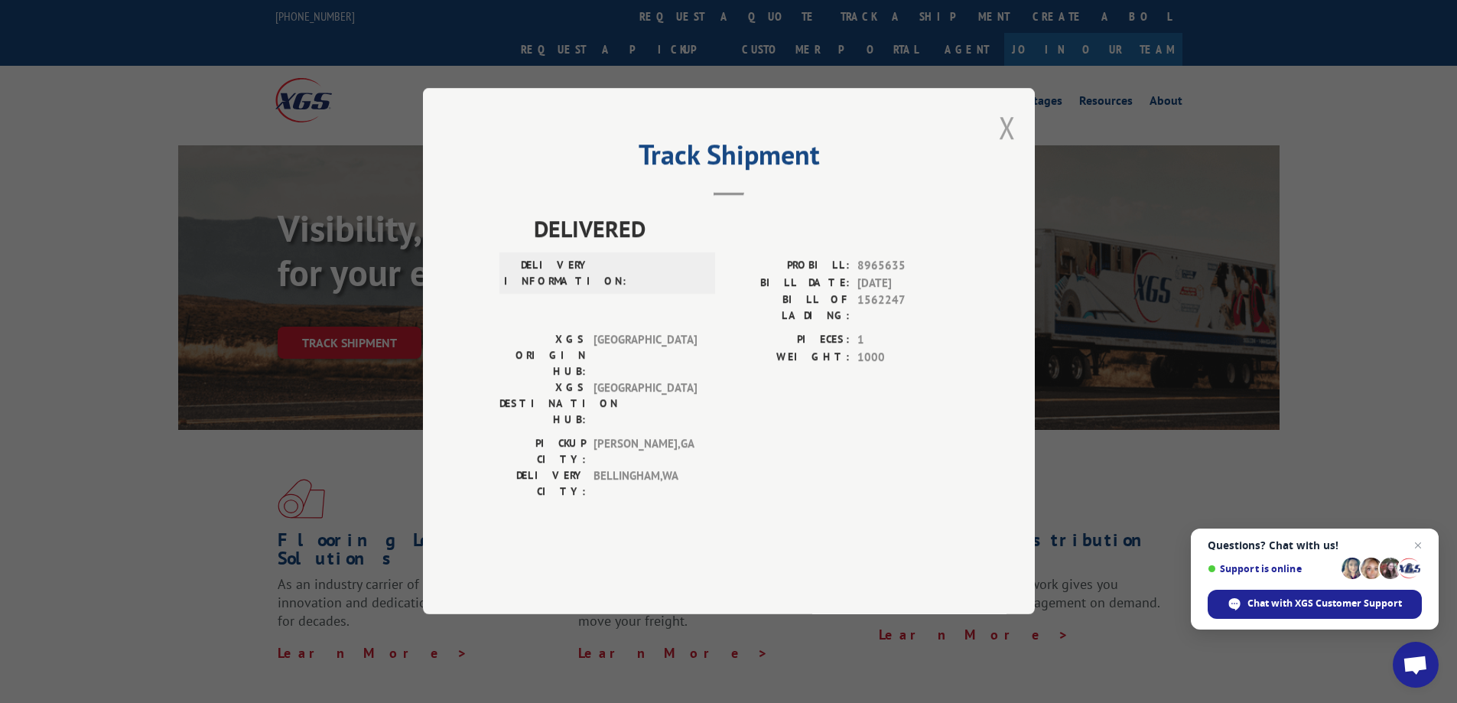
click at [1012, 148] on button "Close modal" at bounding box center [1007, 127] width 17 height 41
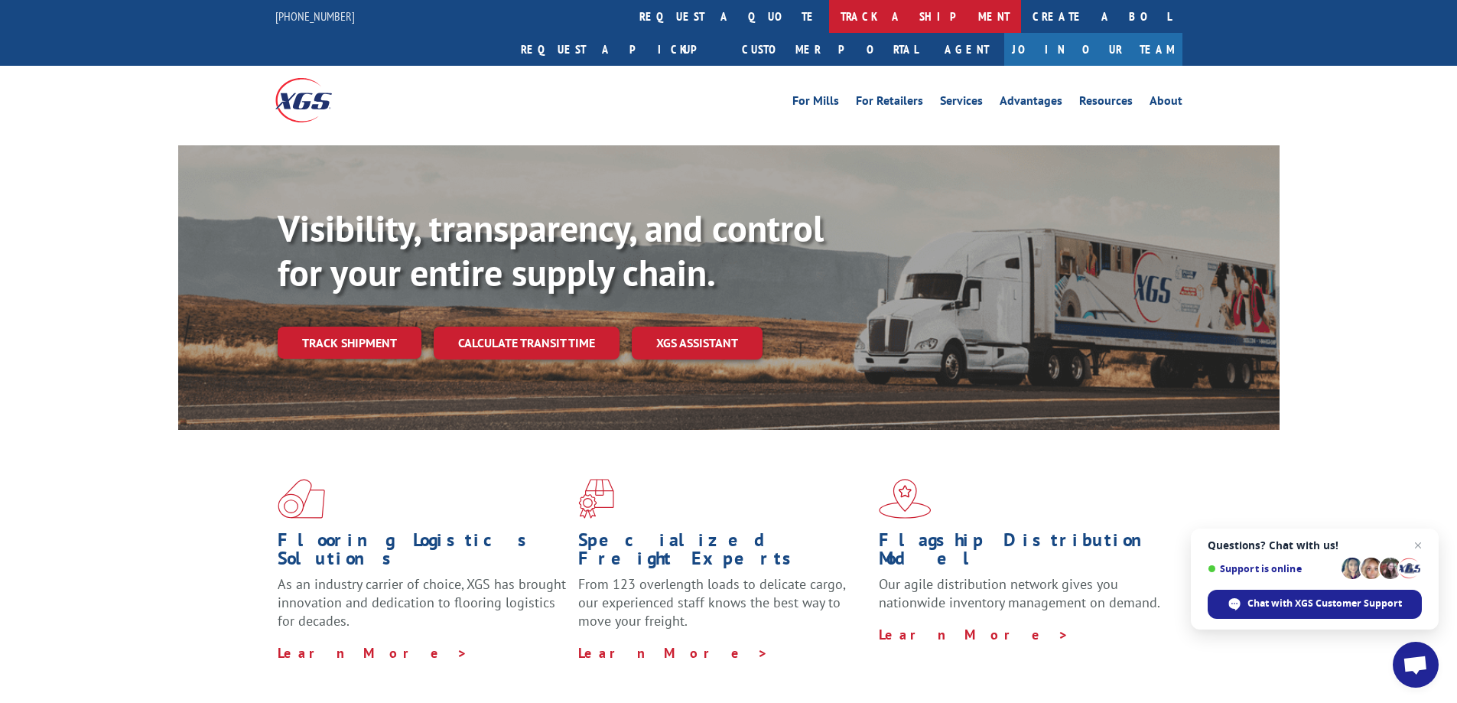
click at [829, 13] on link "track a shipment" at bounding box center [925, 16] width 192 height 33
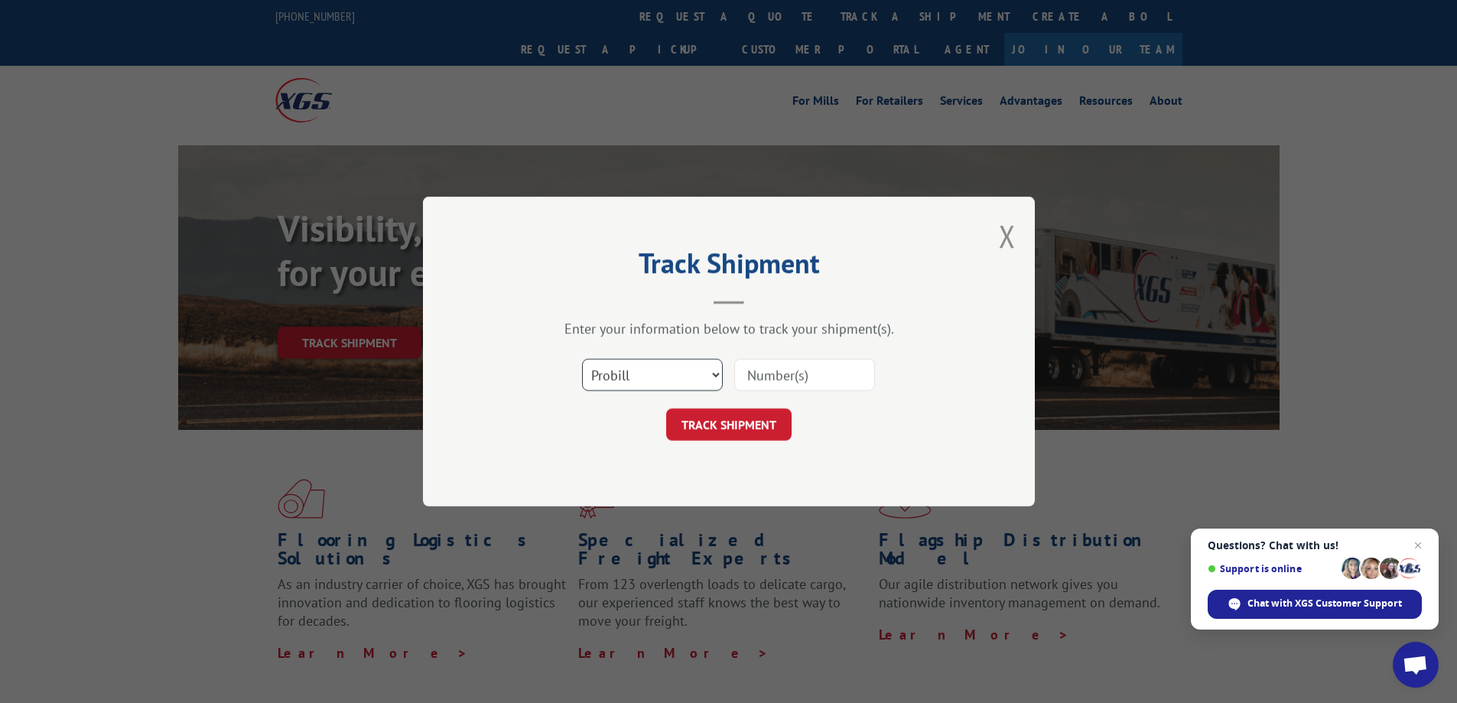
drag, startPoint x: 656, startPoint y: 379, endPoint x: 650, endPoint y: 388, distance: 10.4
click at [656, 379] on select "Select category... Probill BOL PO" at bounding box center [652, 375] width 141 height 32
select select "po"
click at [582, 359] on select "Select category... Probill BOL PO" at bounding box center [652, 375] width 141 height 32
click at [773, 379] on input at bounding box center [804, 375] width 141 height 32
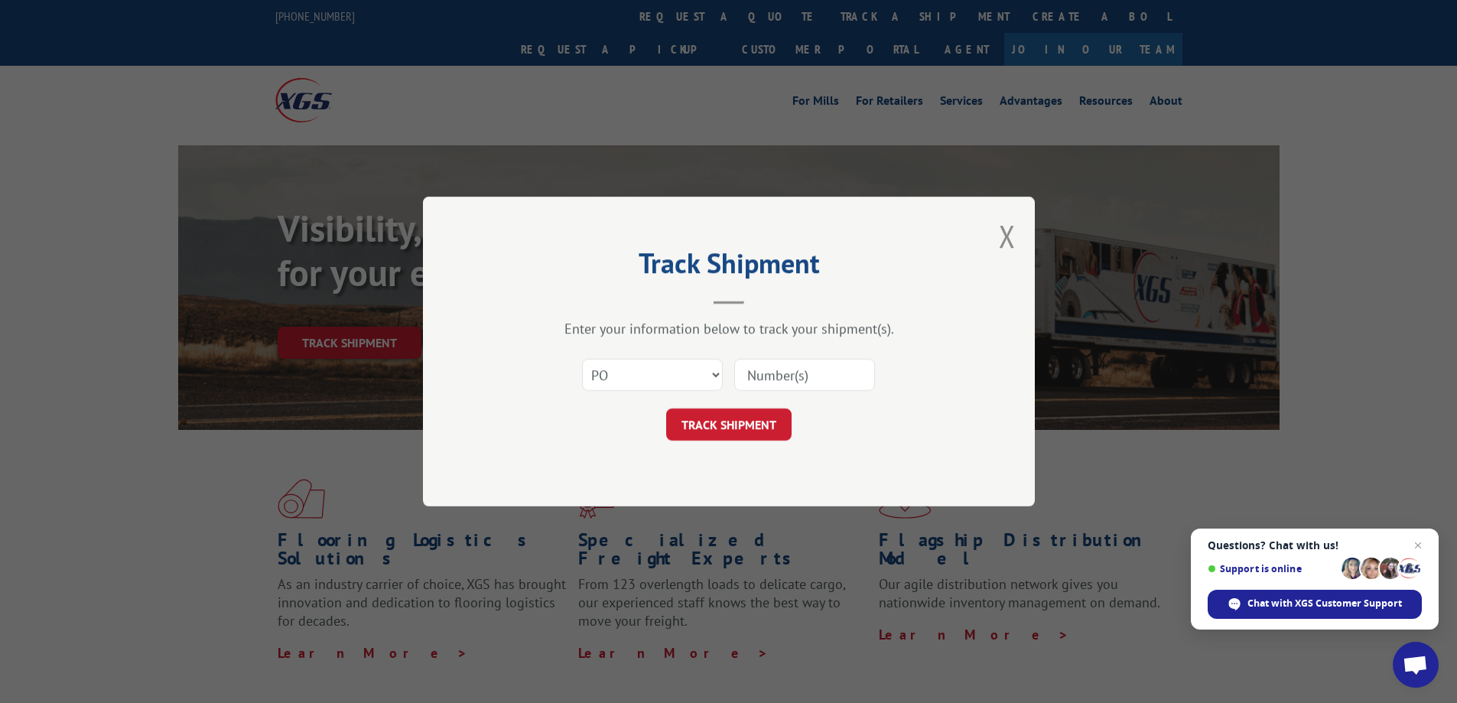
paste input "906898"
type input "906898"
click at [771, 431] on button "TRACK SHIPMENT" at bounding box center [728, 425] width 125 height 32
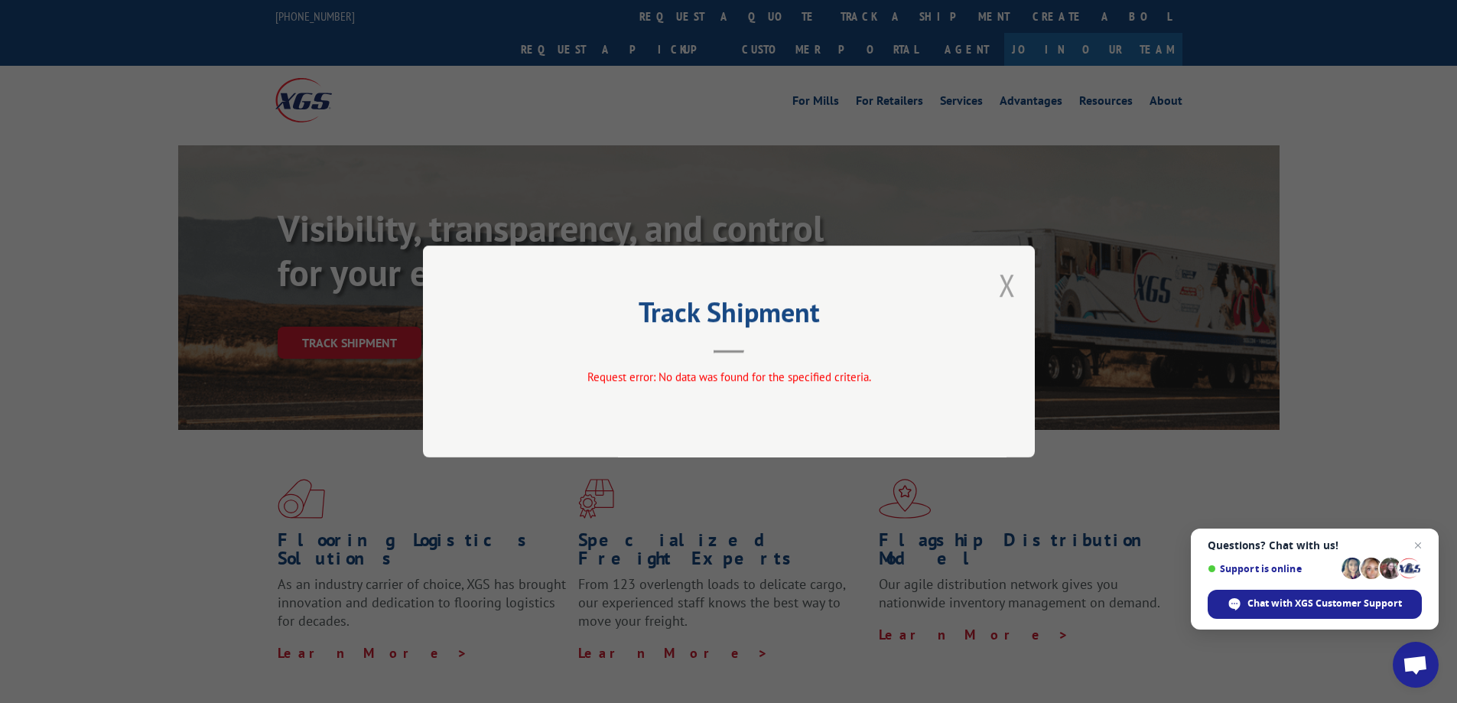
click at [1007, 285] on button "Close modal" at bounding box center [1007, 285] width 17 height 41
